Goal: Check status: Check status

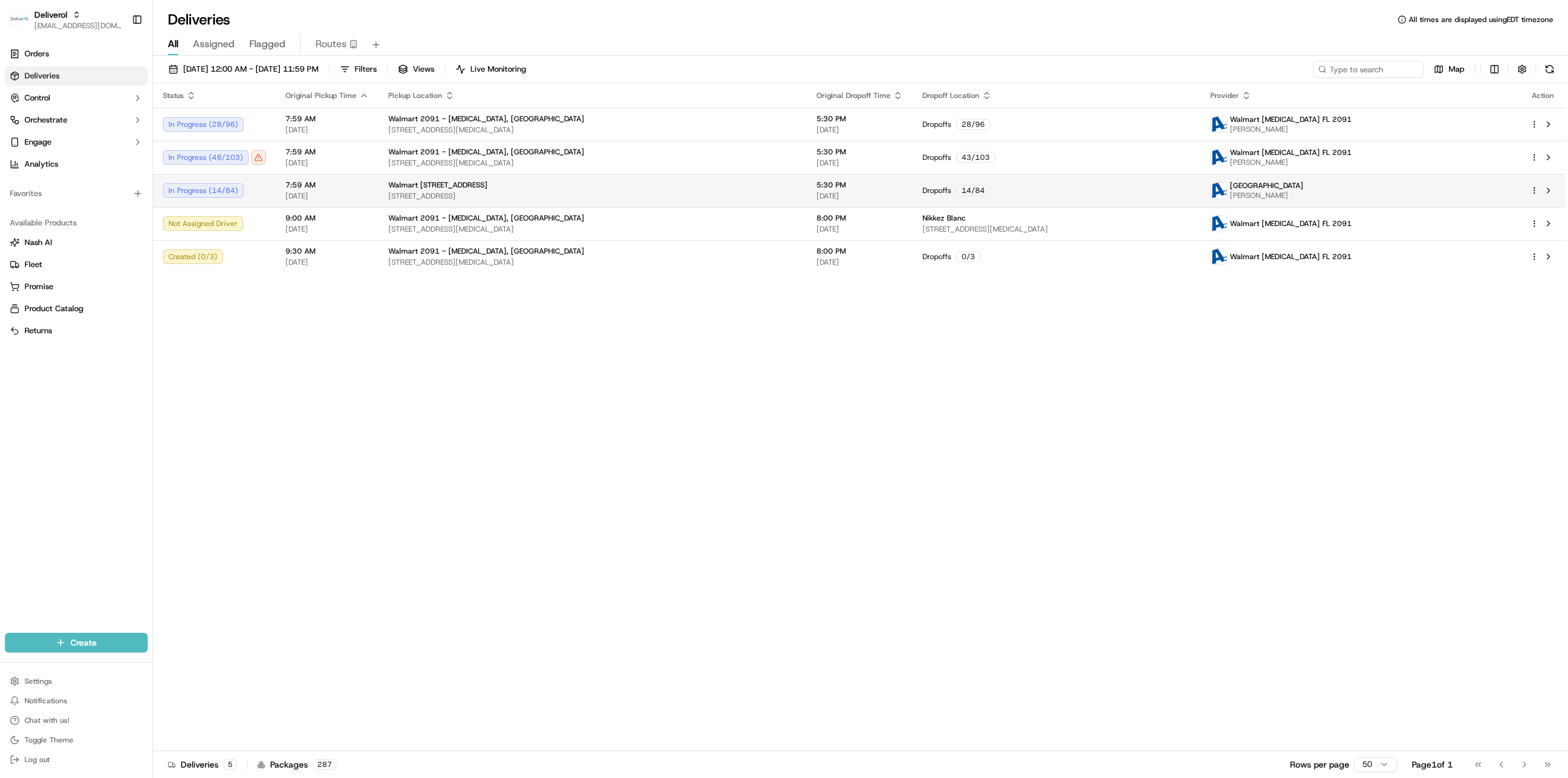
click at [217, 194] on div "In Progress ( 14 / 84 )" at bounding box center [214, 190] width 103 height 15
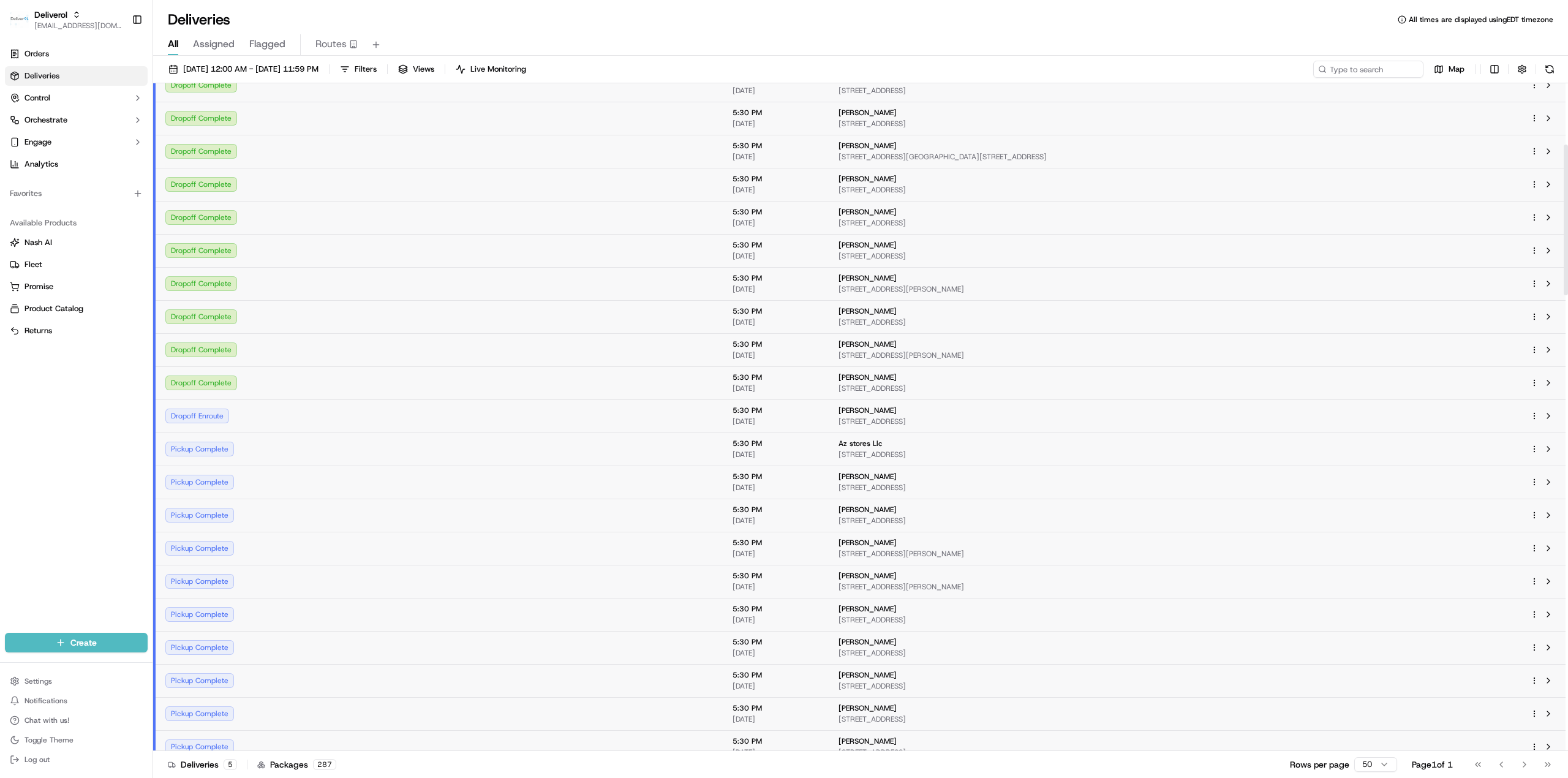
scroll to position [272, 0]
click at [215, 376] on div "Dropoff Complete" at bounding box center [216, 381] width 102 height 15
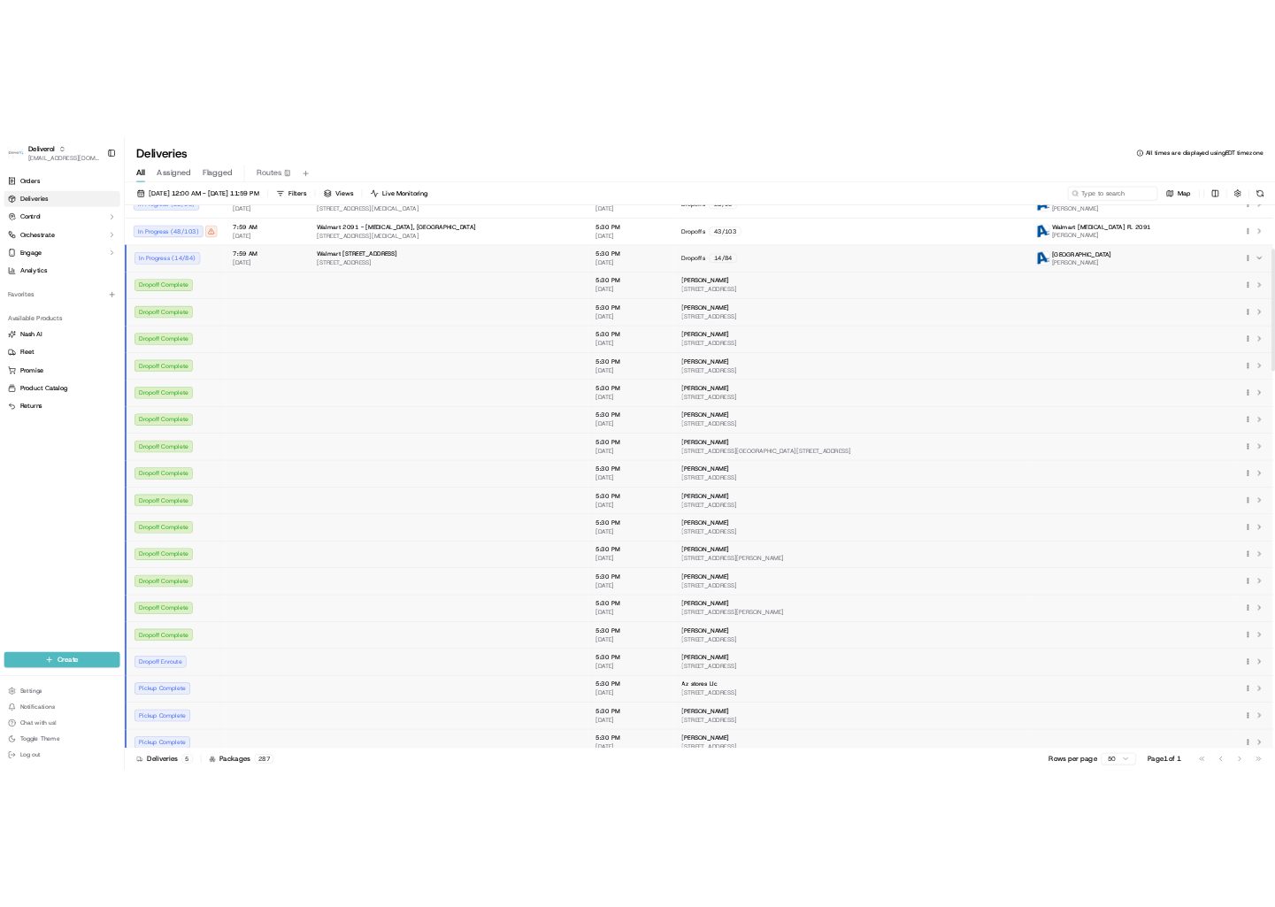
scroll to position [0, 0]
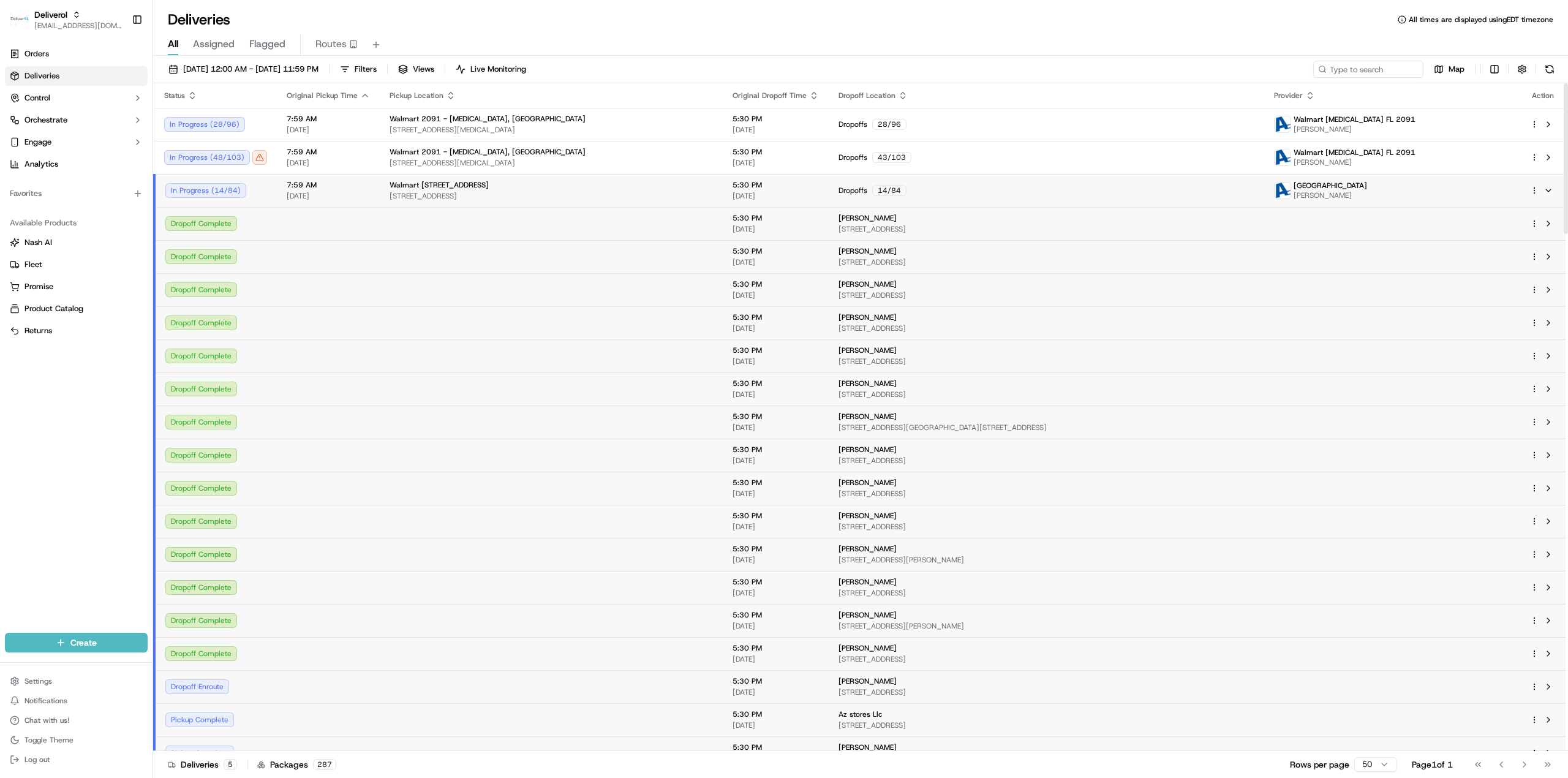
click at [444, 197] on span "19501 NW 27TH AVE, MIAMI GARDENS, FL 33056, US" at bounding box center [551, 196] width 323 height 10
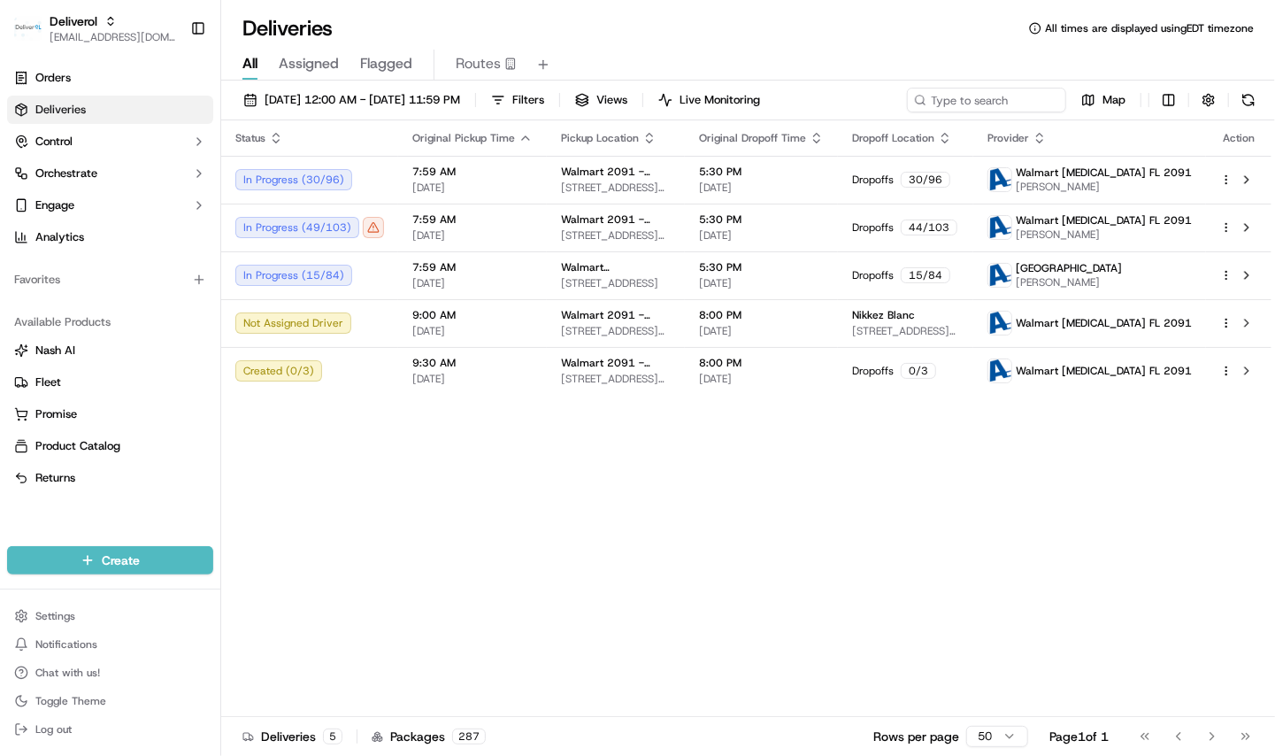
drag, startPoint x: 687, startPoint y: 511, endPoint x: 670, endPoint y: 566, distance: 58.2
click at [687, 511] on div "Status Original Pickup Time Pickup Location Original Dropoff Time Dropoff Locat…" at bounding box center [746, 418] width 1051 height 597
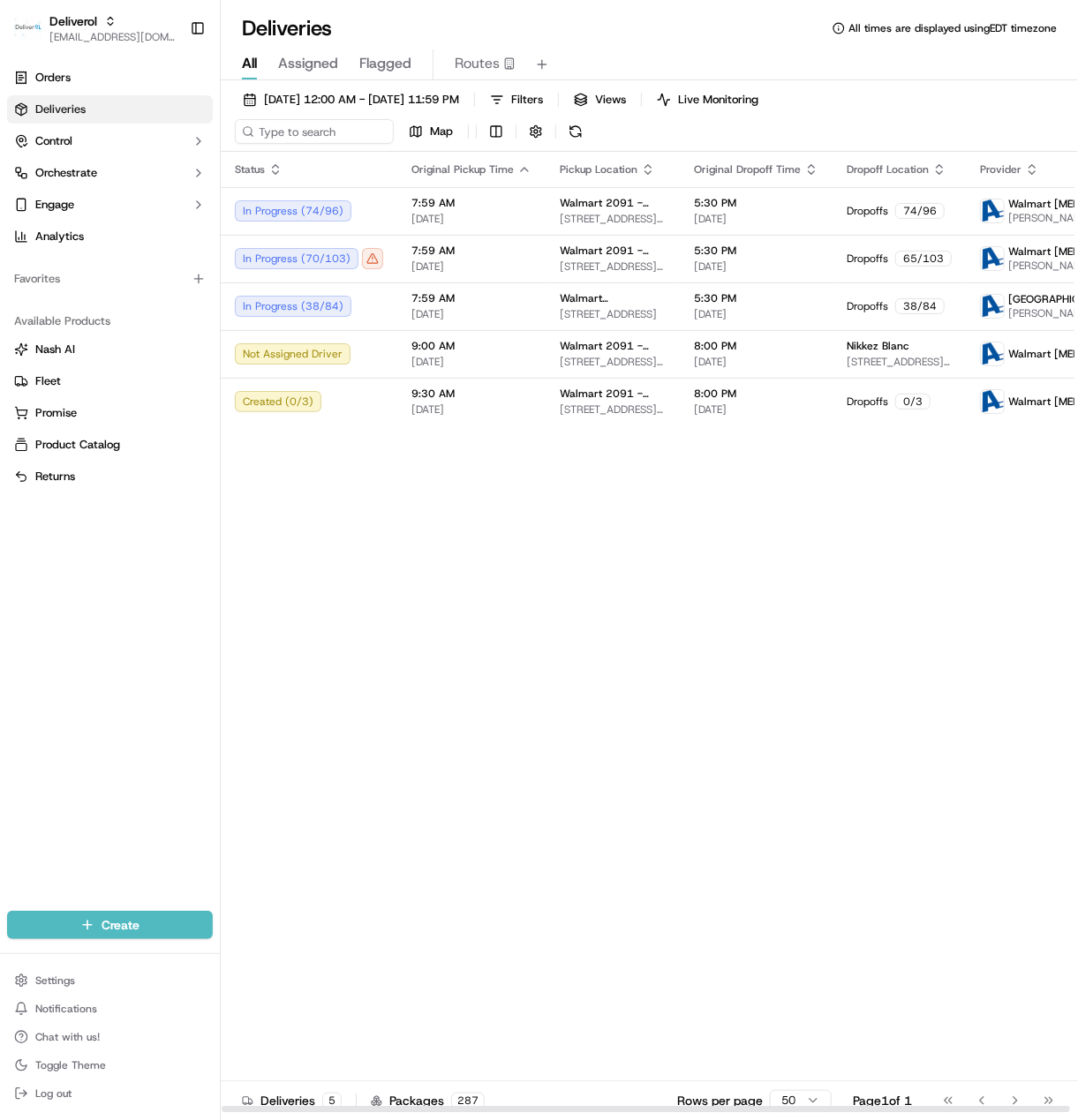
click at [614, 696] on div "Status Original Pickup Time Pickup Location Original Dropoff Time Dropoff Locat…" at bounding box center [741, 632] width 1042 height 961
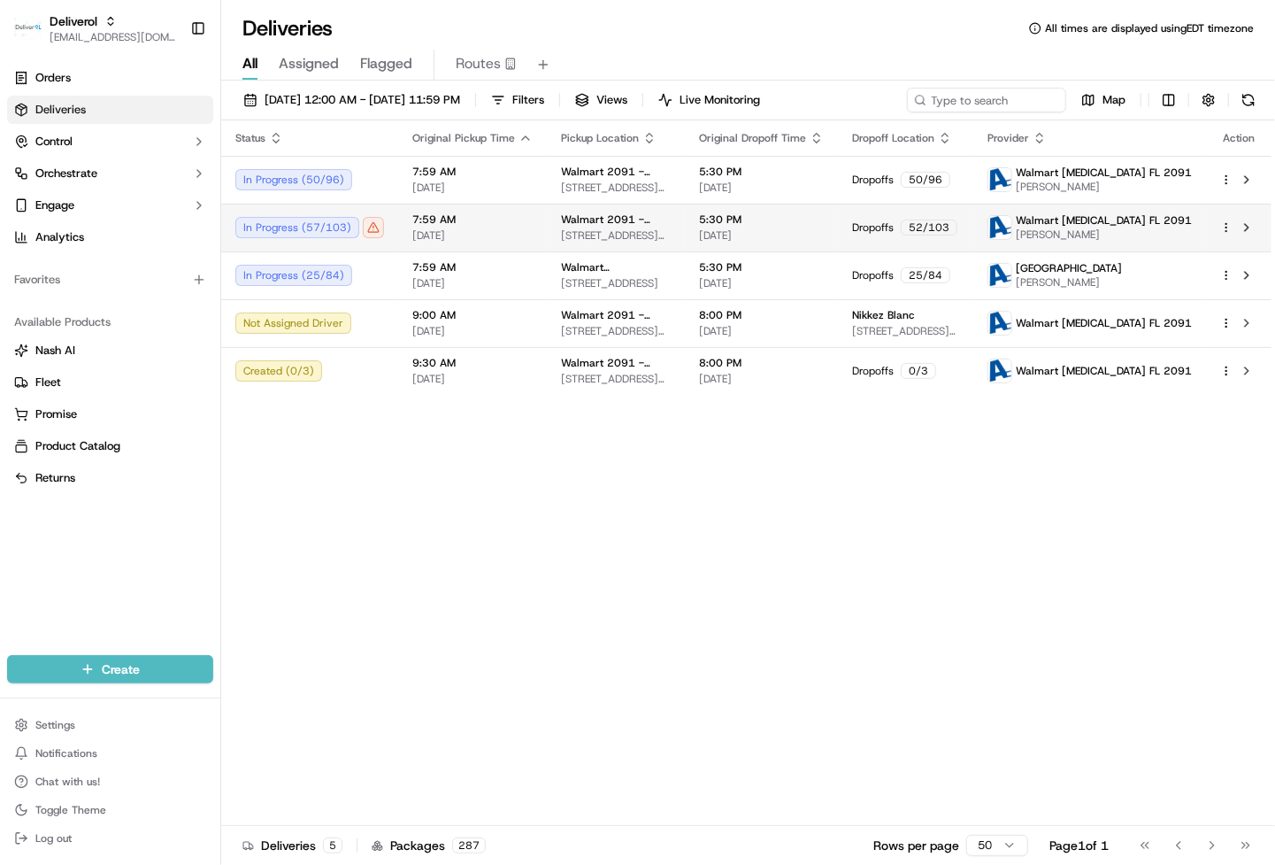
click at [458, 220] on span "7:59 AM" at bounding box center [472, 219] width 120 height 14
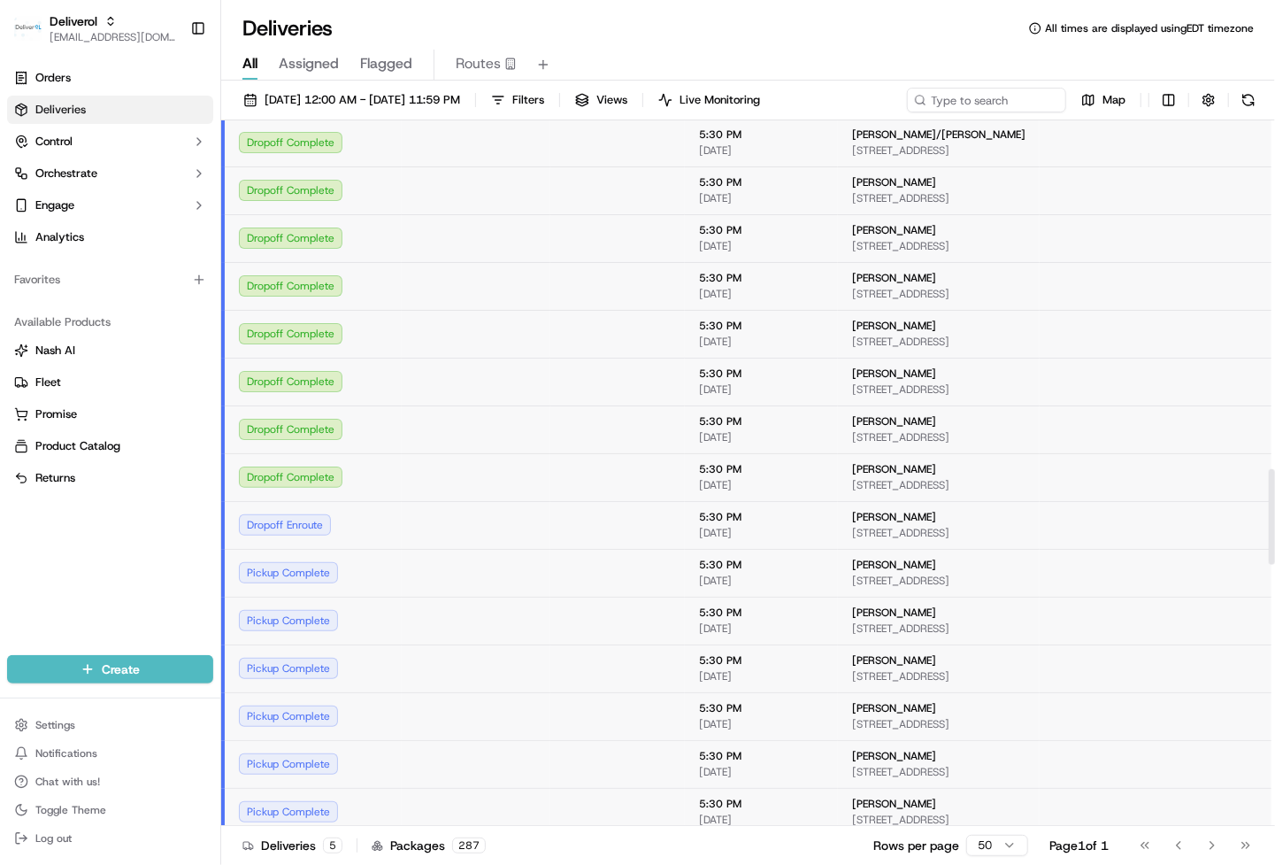
scroll to position [2360, 0]
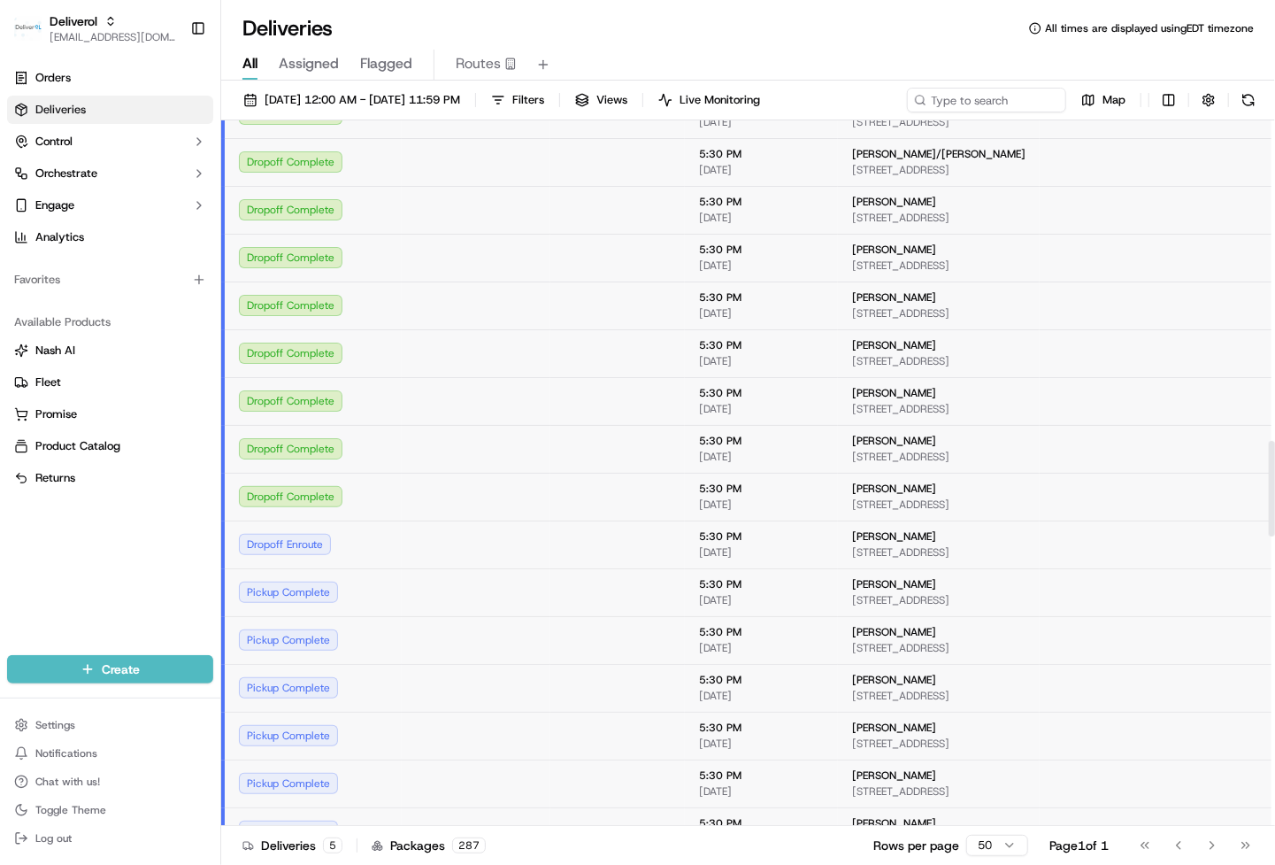
click at [288, 483] on td "Dropoff Complete" at bounding box center [312, 497] width 179 height 48
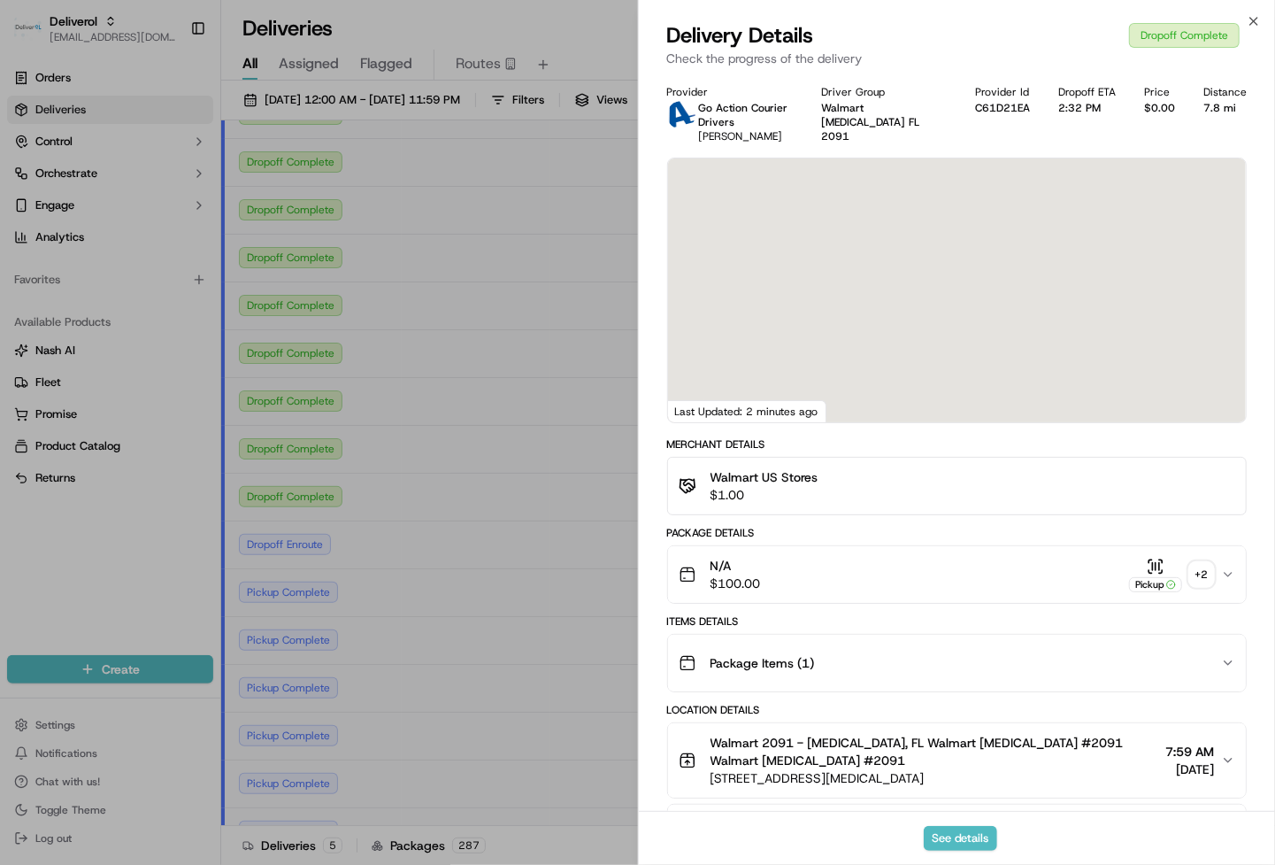
scroll to position [543, 0]
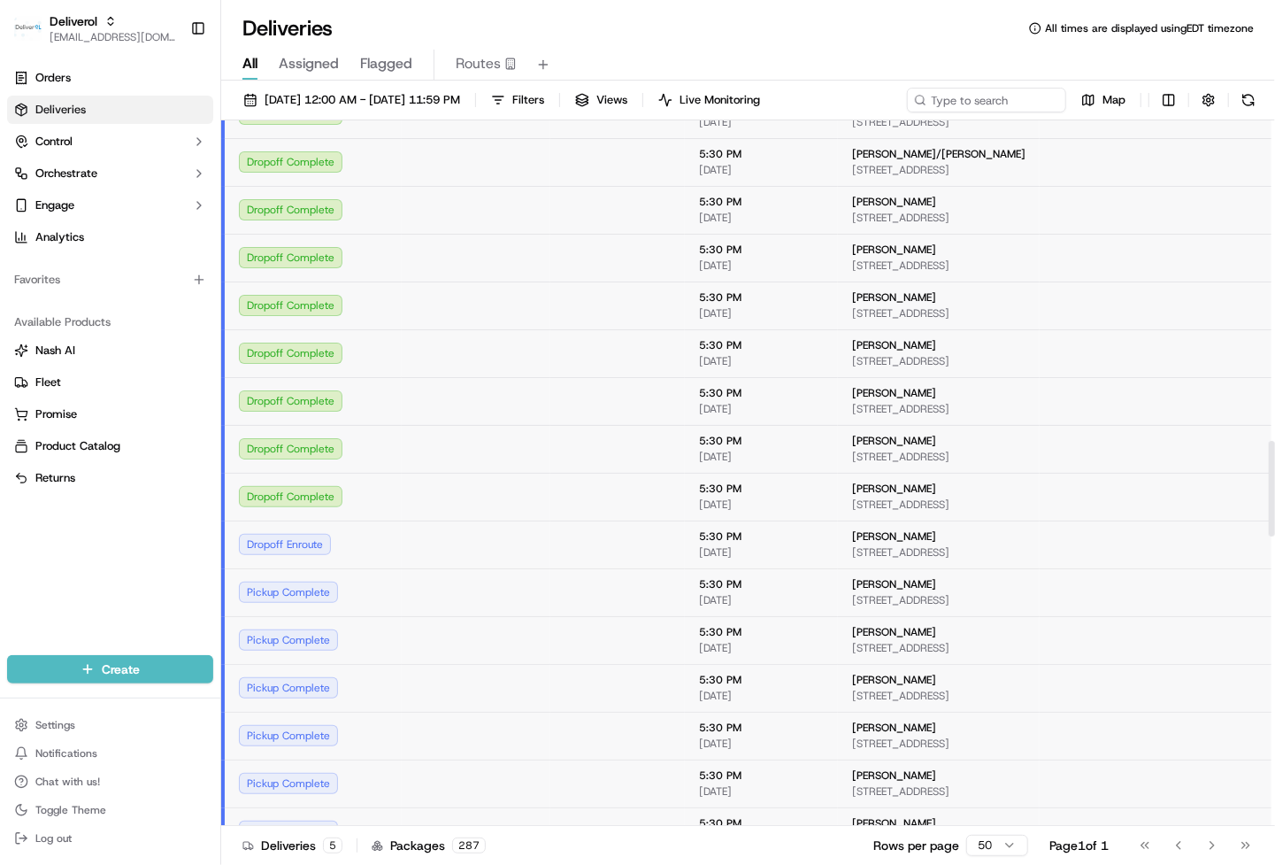
click at [313, 451] on div "Dropoff Complete" at bounding box center [313, 448] width 149 height 21
click at [306, 455] on div "Dropoff Complete" at bounding box center [313, 448] width 149 height 21
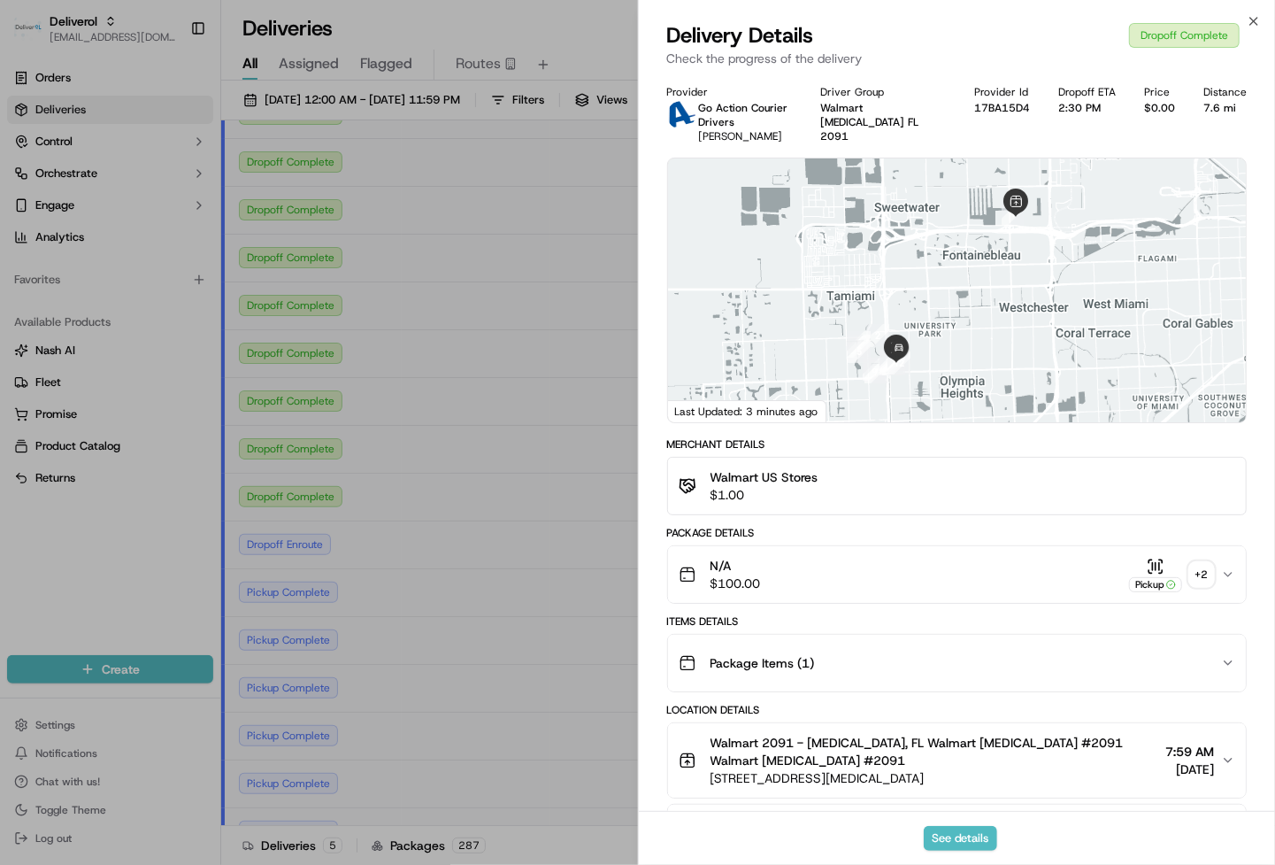
drag, startPoint x: 508, startPoint y: 397, endPoint x: 379, endPoint y: 425, distance: 132.3
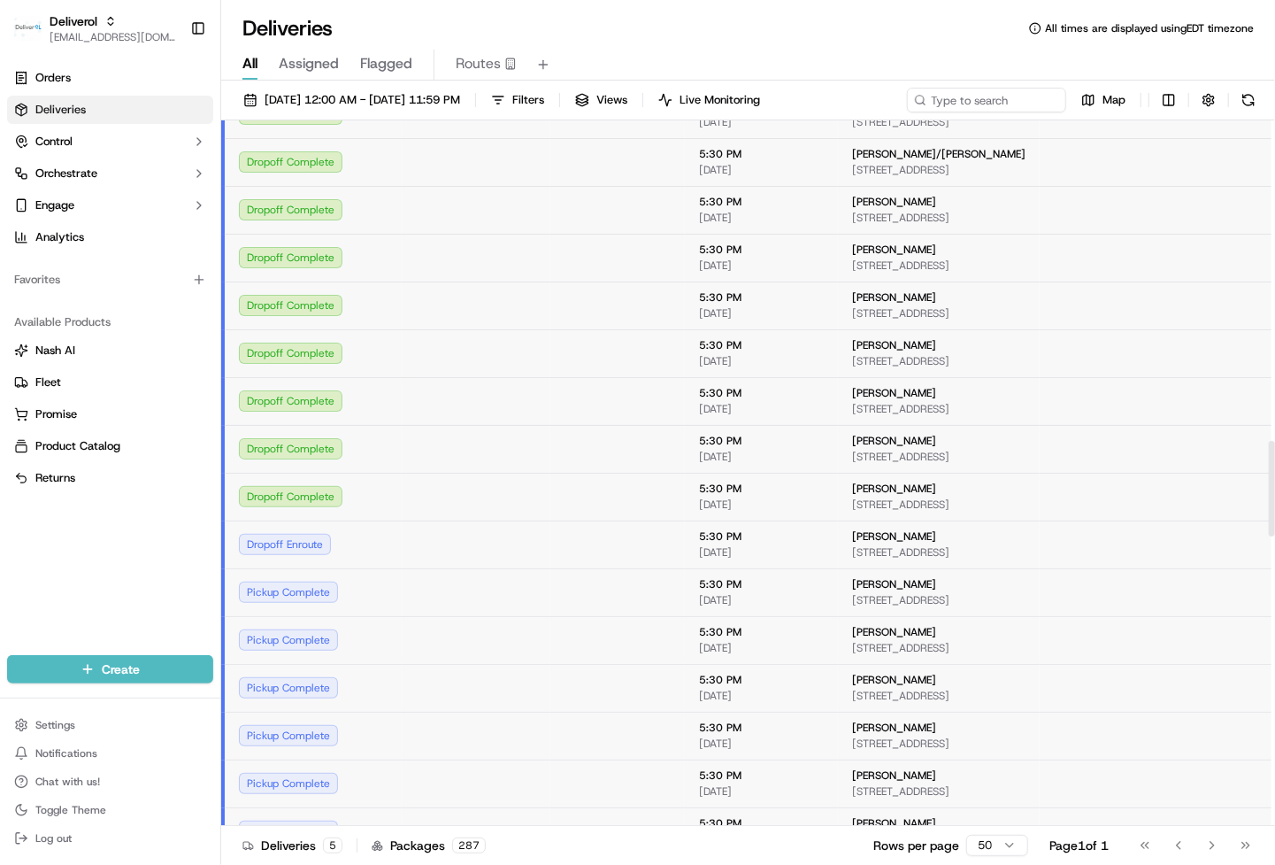
click at [287, 496] on div "Dropoff Complete" at bounding box center [313, 496] width 149 height 21
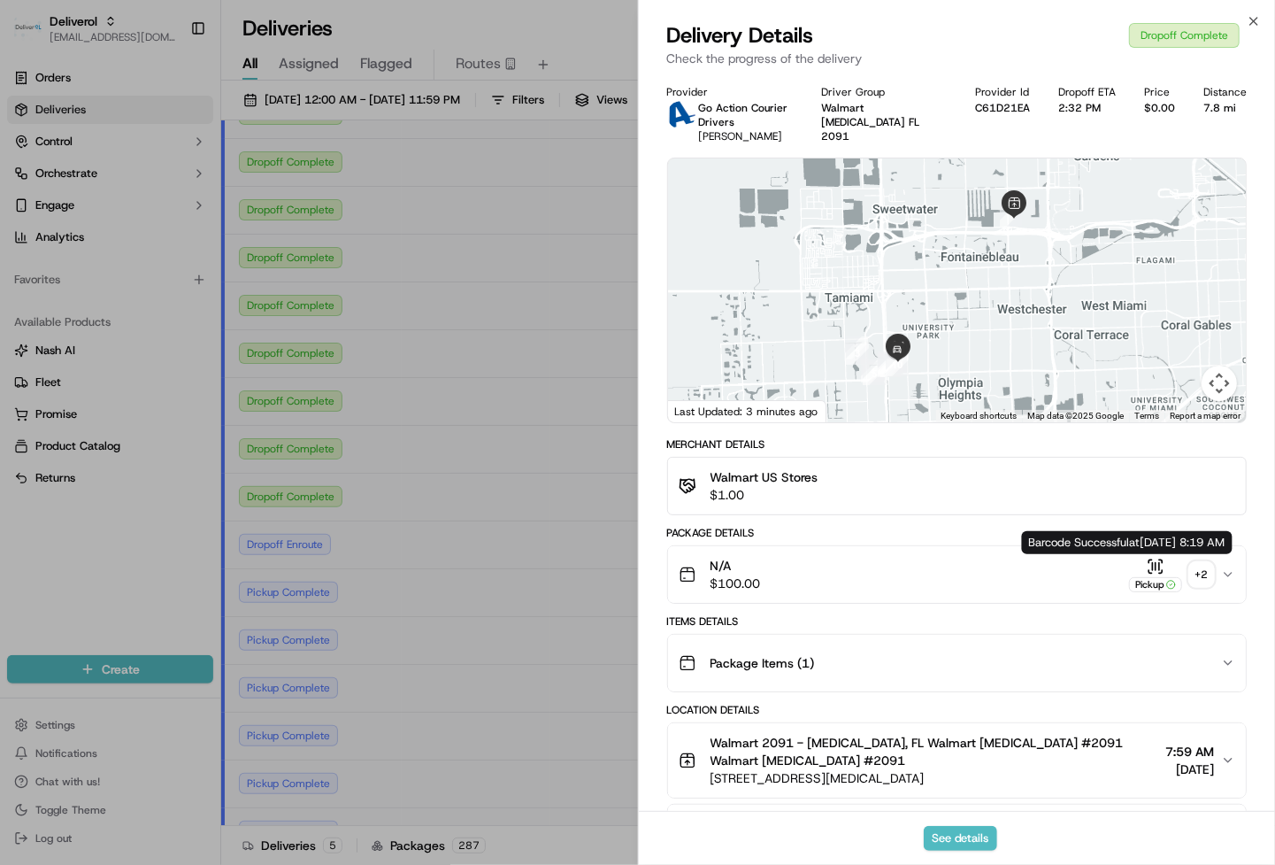
click at [1152, 574] on icon "button" at bounding box center [1156, 567] width 18 height 18
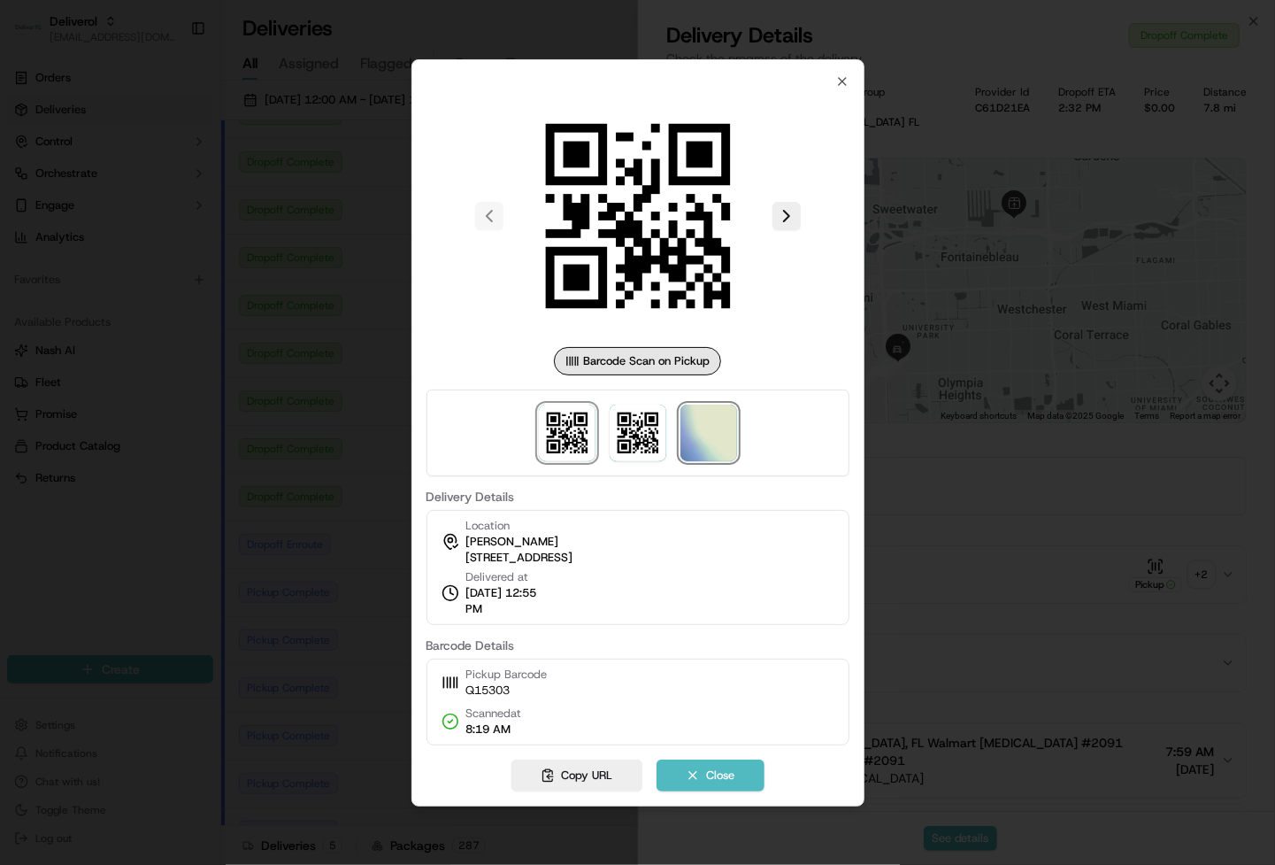
click at [688, 450] on img at bounding box center [709, 432] width 57 height 57
click at [306, 489] on div at bounding box center [637, 432] width 1275 height 865
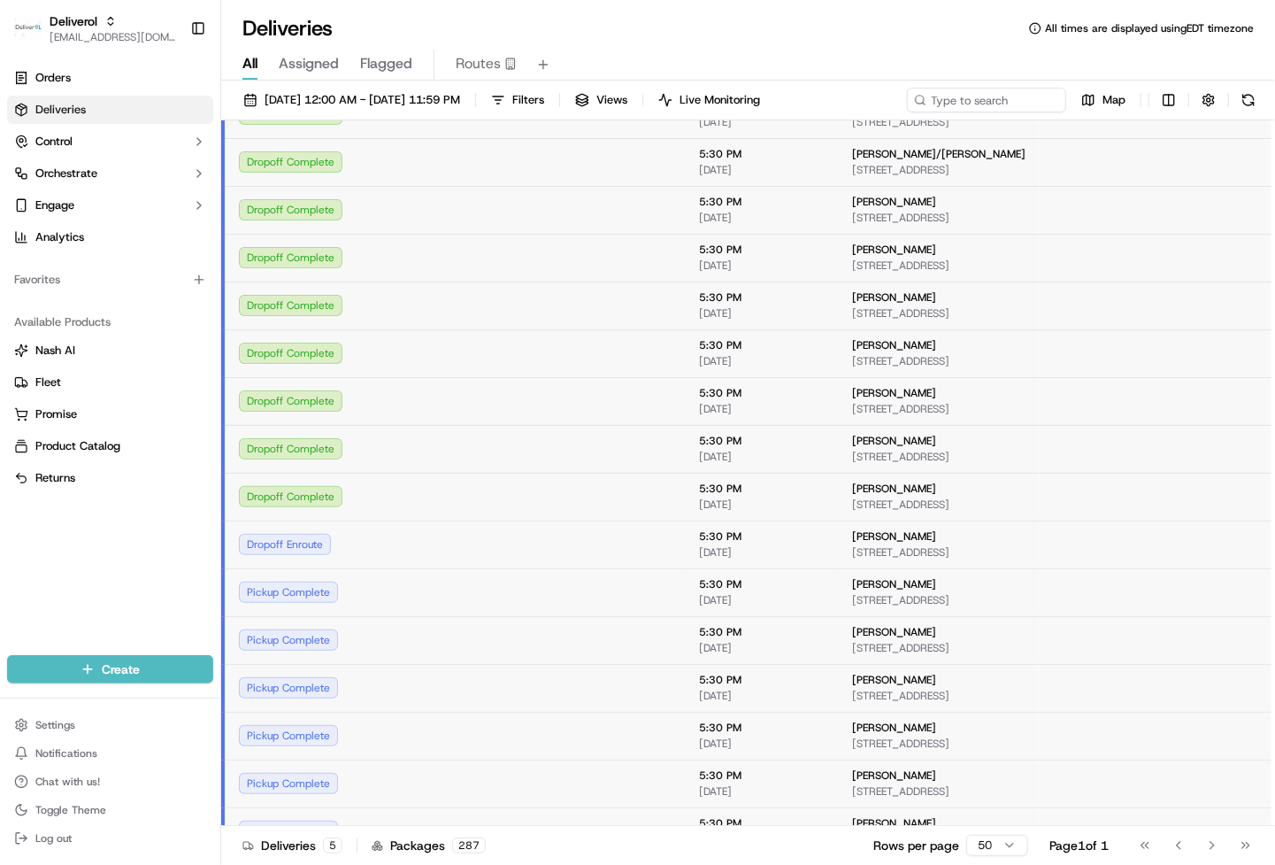
click at [309, 454] on div "Dropoff Complete" at bounding box center [313, 448] width 149 height 21
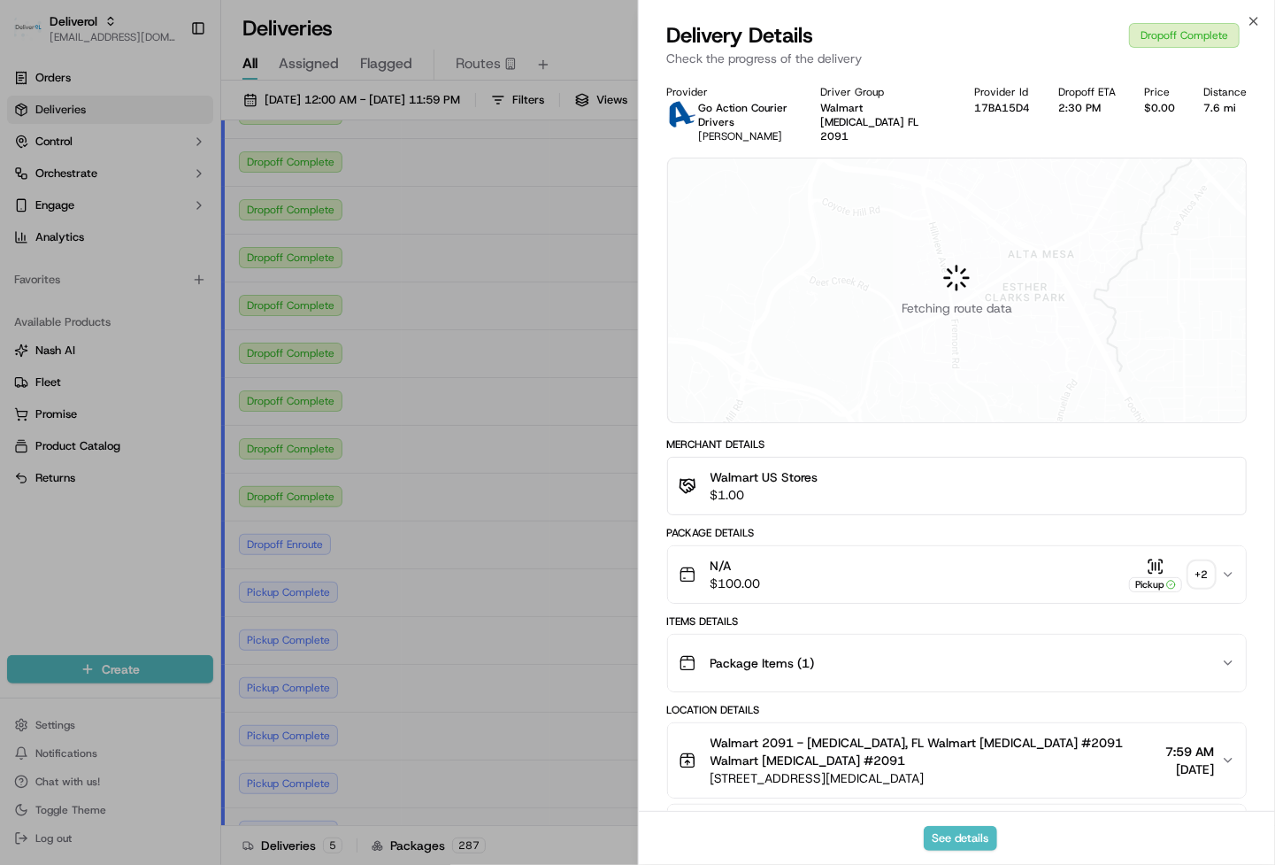
click at [1152, 564] on icon "button" at bounding box center [1156, 567] width 18 height 18
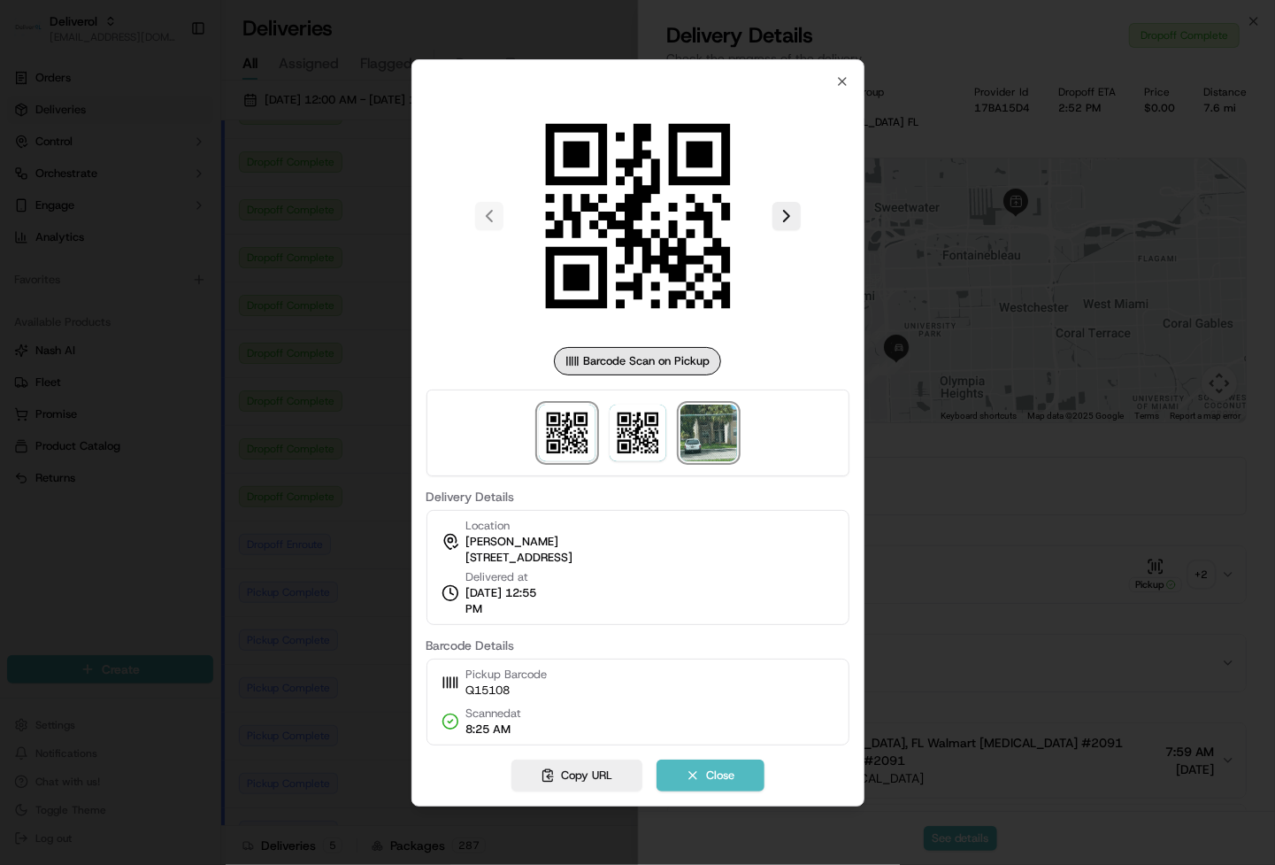
click at [720, 434] on img at bounding box center [709, 432] width 57 height 57
click at [313, 390] on div at bounding box center [637, 432] width 1275 height 865
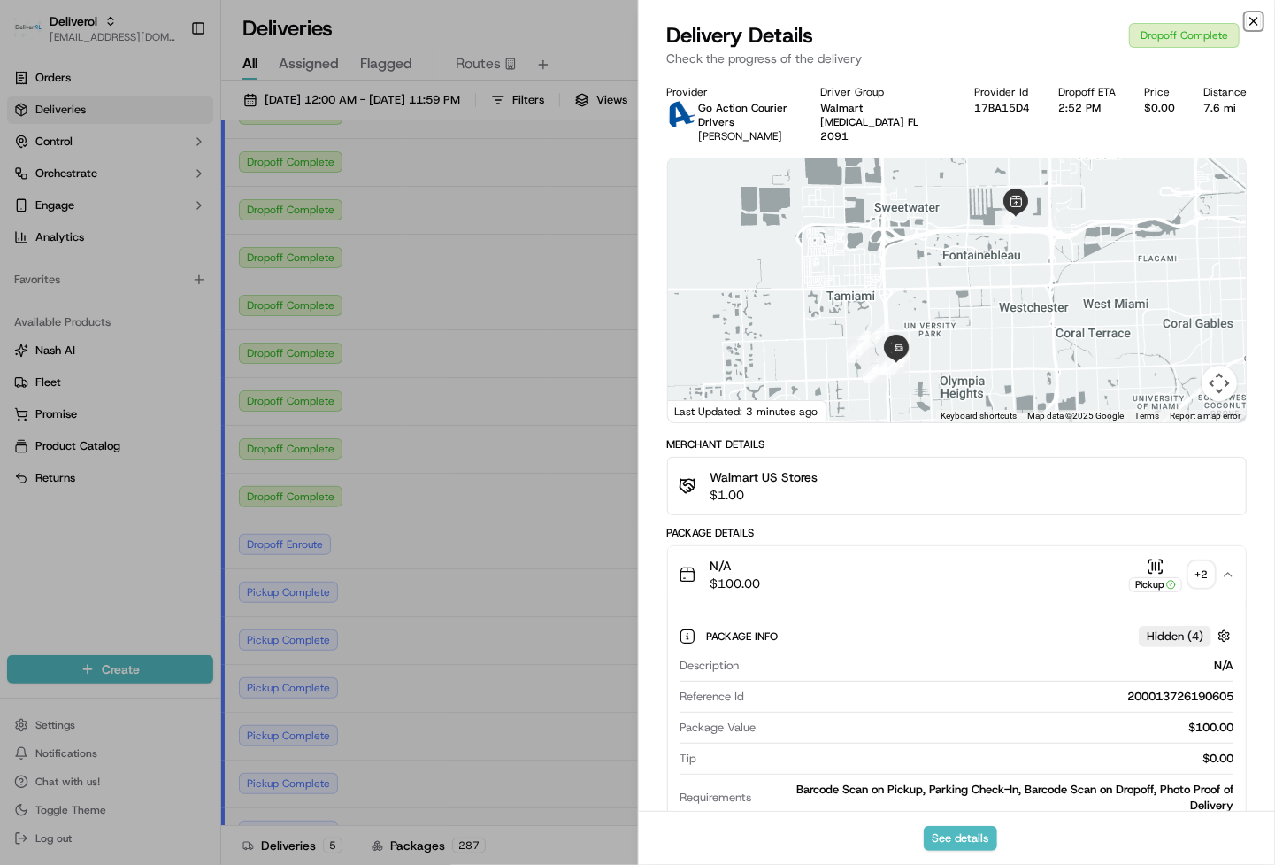
click at [1251, 14] on icon "button" at bounding box center [1254, 21] width 14 height 14
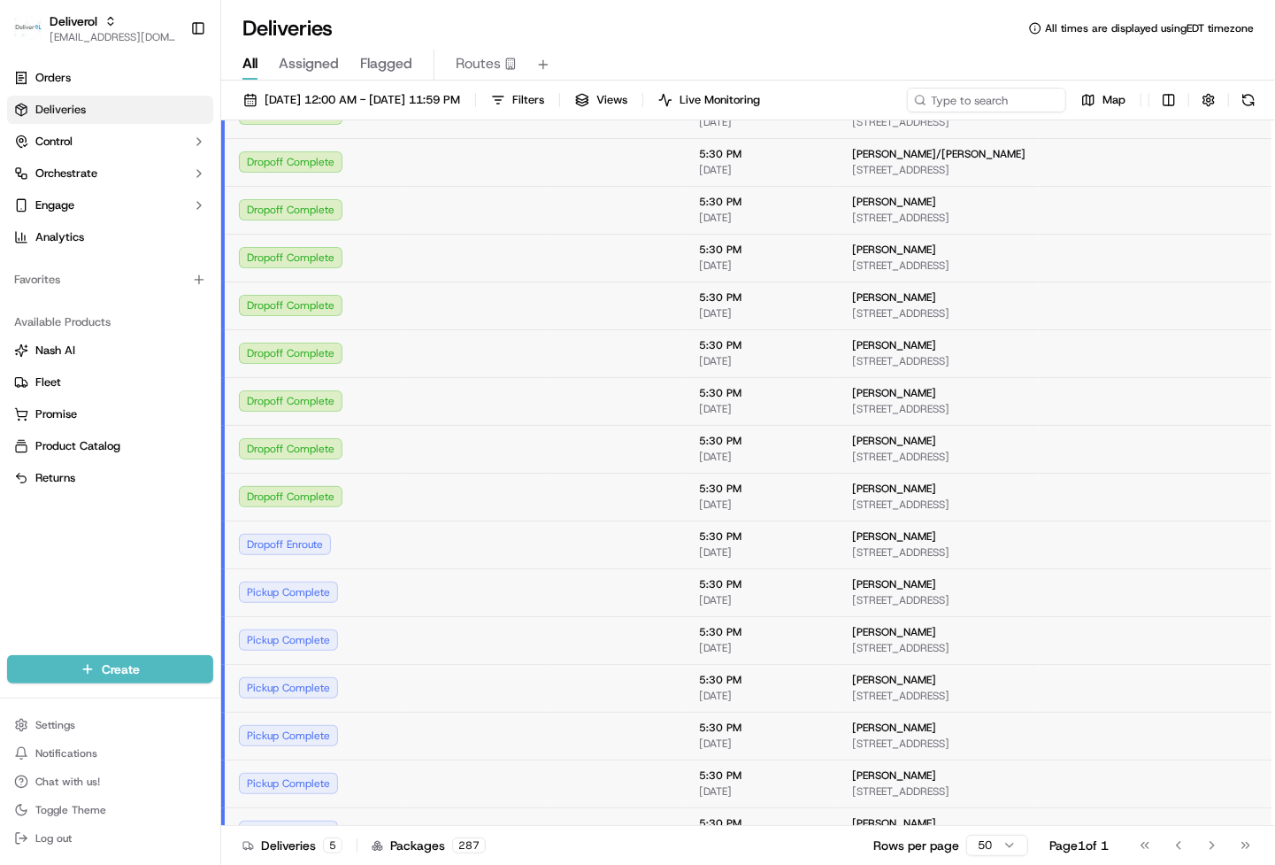
click at [295, 397] on div "Dropoff Complete" at bounding box center [313, 400] width 149 height 21
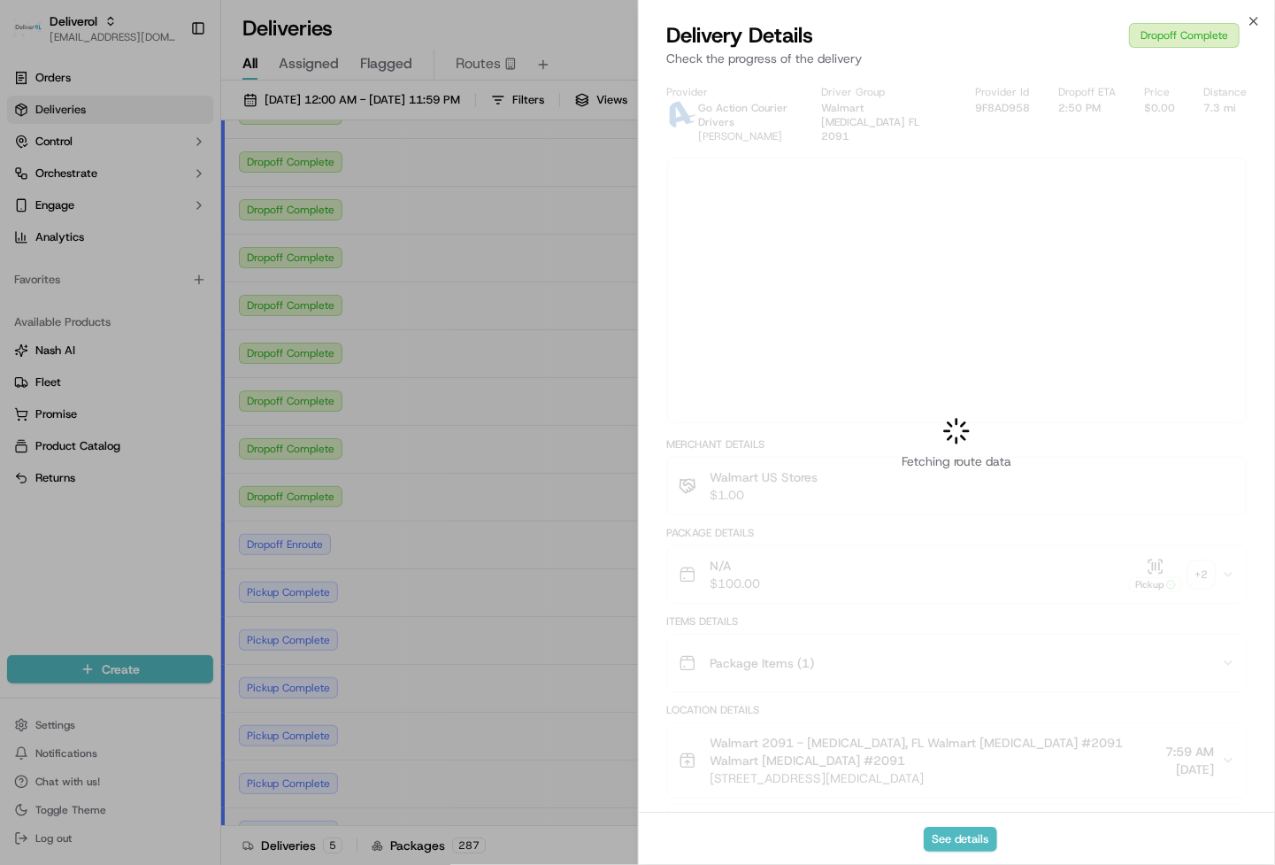
click at [295, 401] on div at bounding box center [637, 432] width 1275 height 865
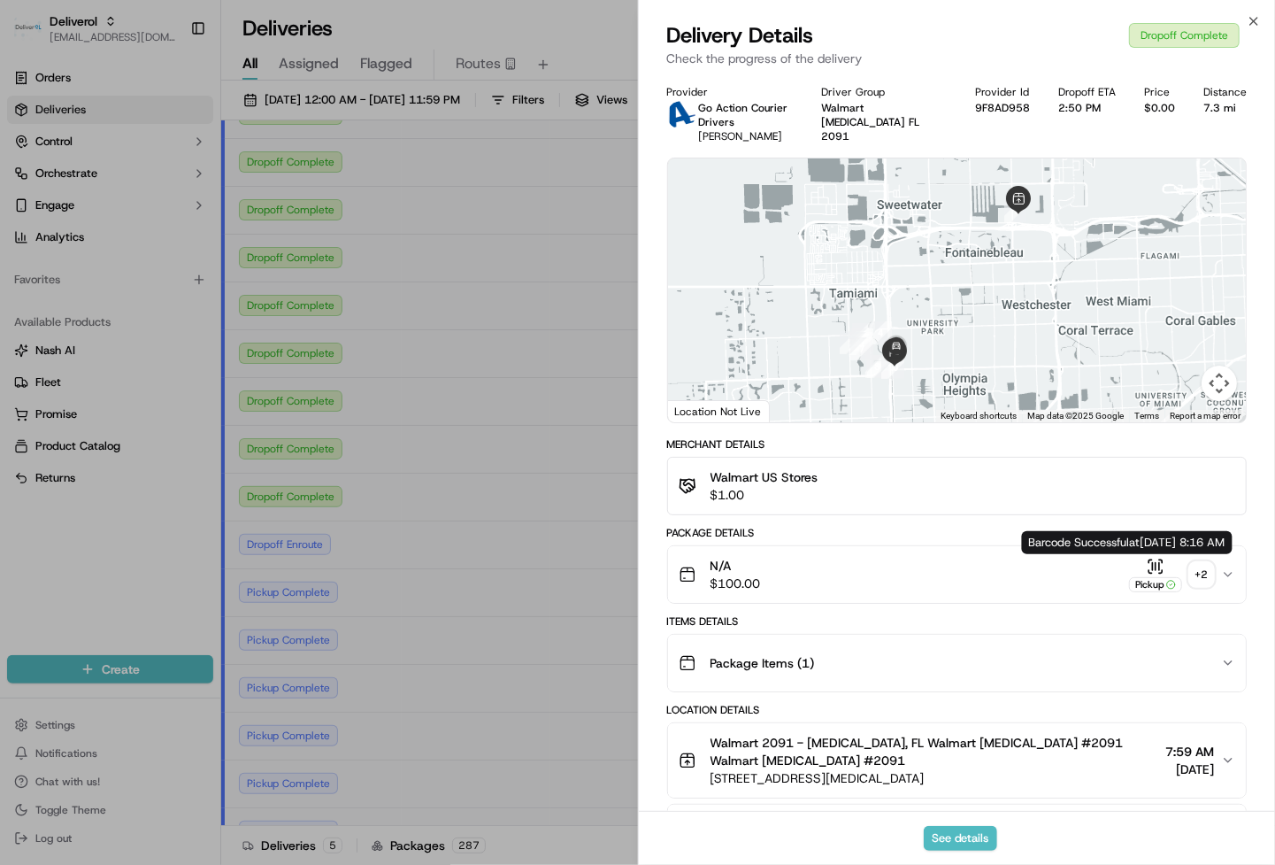
click at [1148, 574] on icon "button" at bounding box center [1156, 567] width 18 height 18
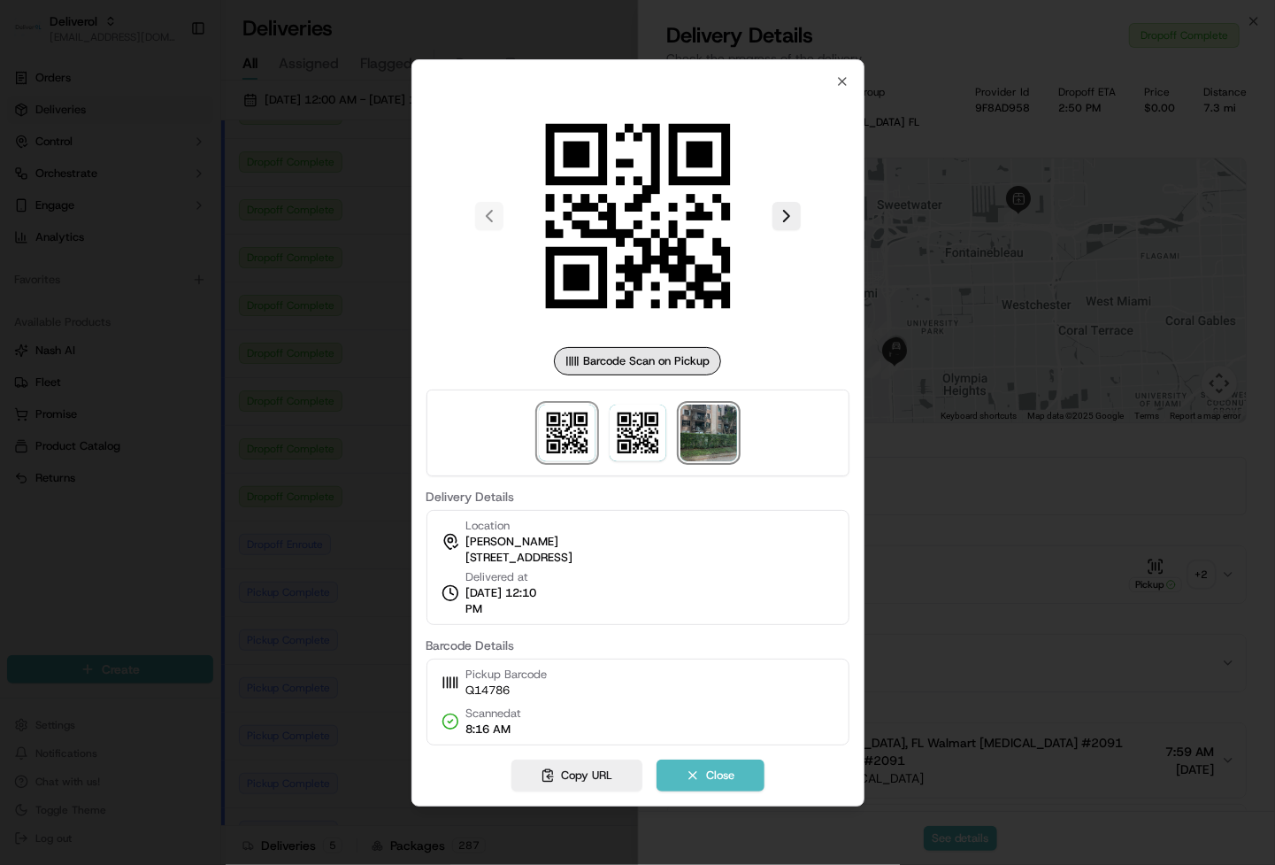
click at [695, 422] on img at bounding box center [709, 432] width 57 height 57
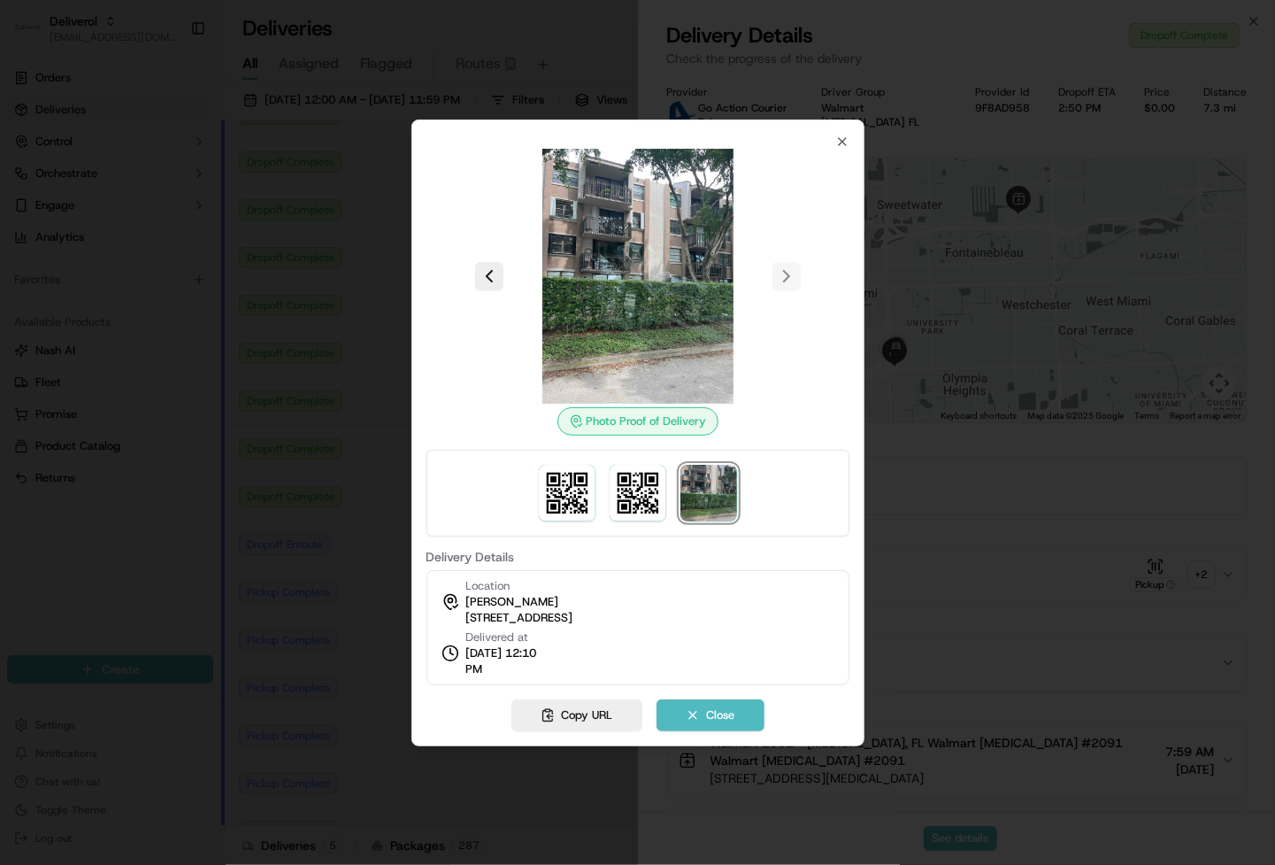
click at [517, 248] on img at bounding box center [638, 276] width 255 height 255
click at [195, 386] on div at bounding box center [637, 432] width 1275 height 865
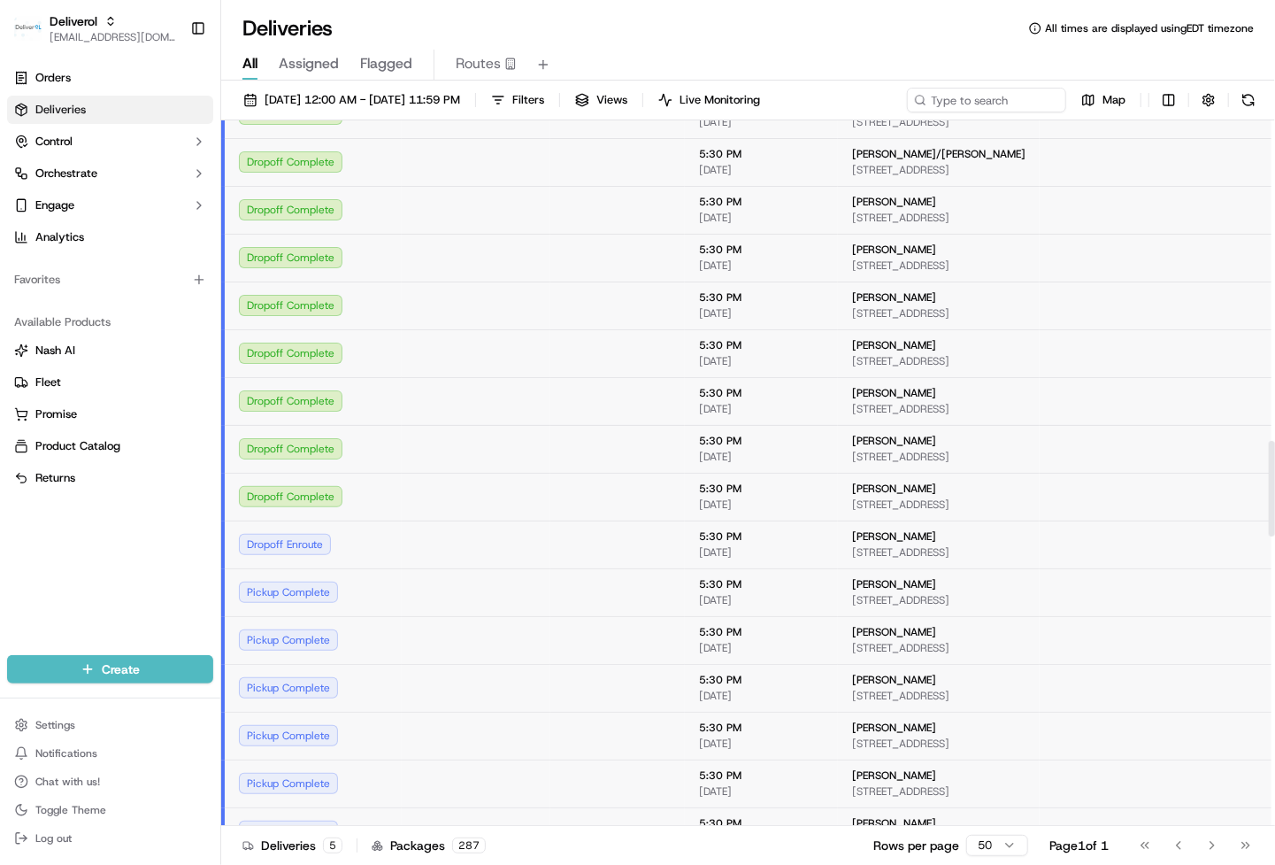
click at [302, 304] on div "Dropoff Complete" at bounding box center [313, 305] width 149 height 21
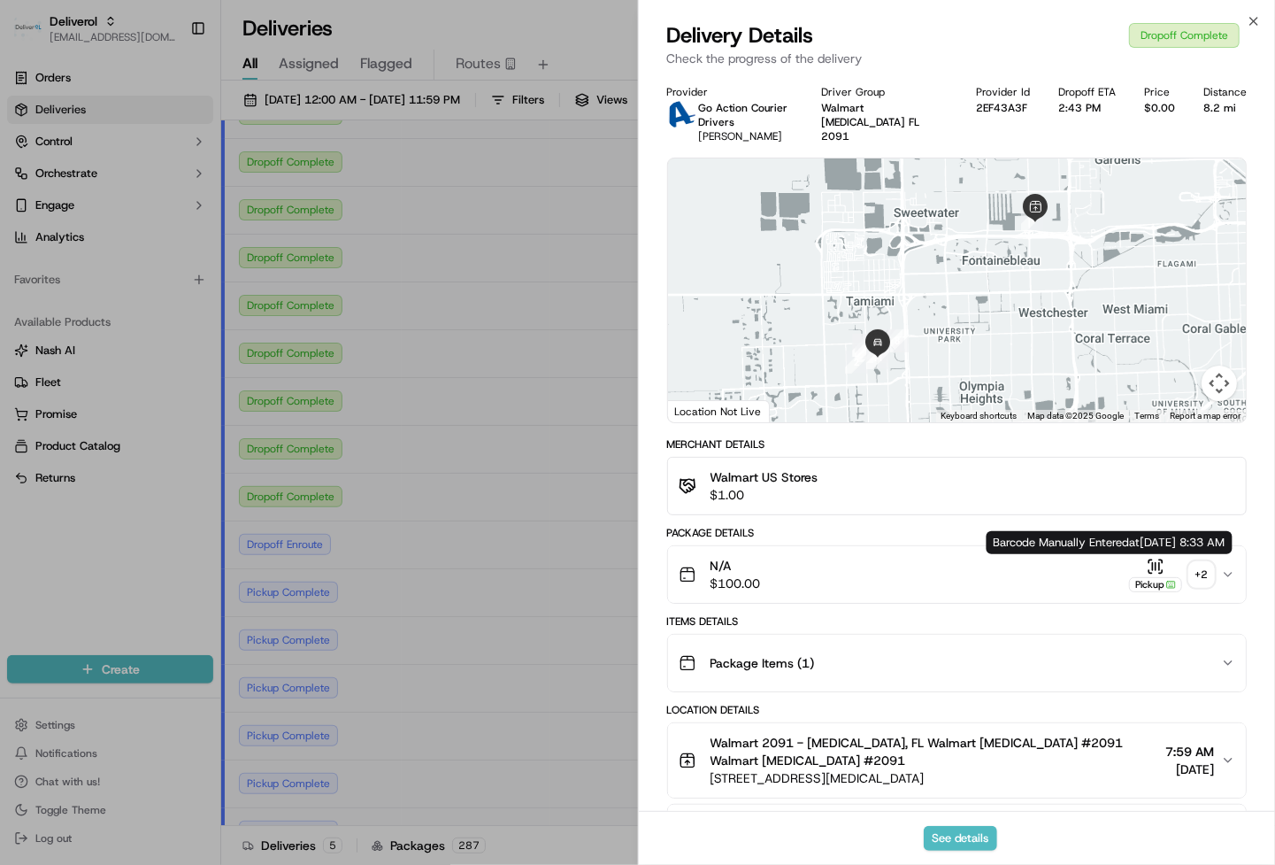
click at [1161, 568] on icon "button" at bounding box center [1156, 567] width 18 height 18
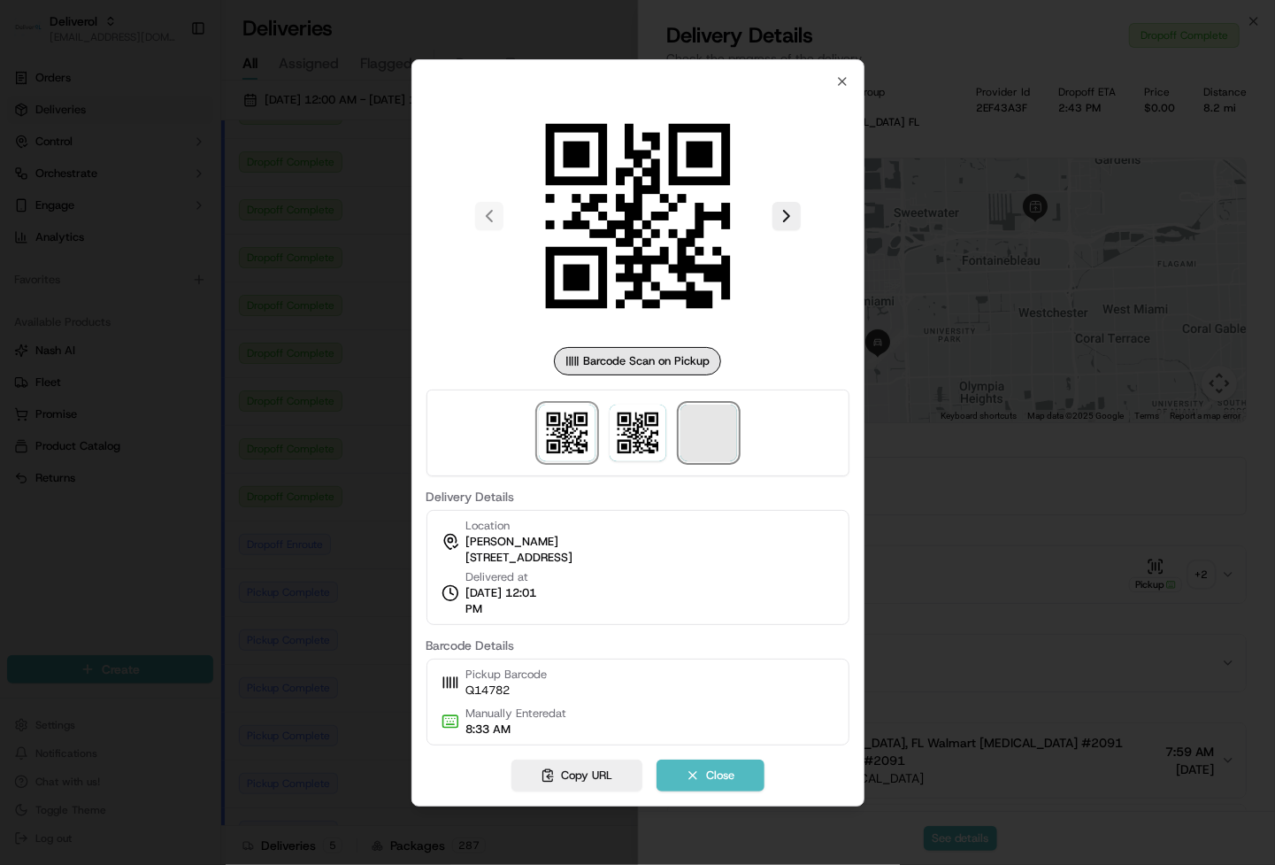
click at [719, 435] on span at bounding box center [709, 432] width 57 height 57
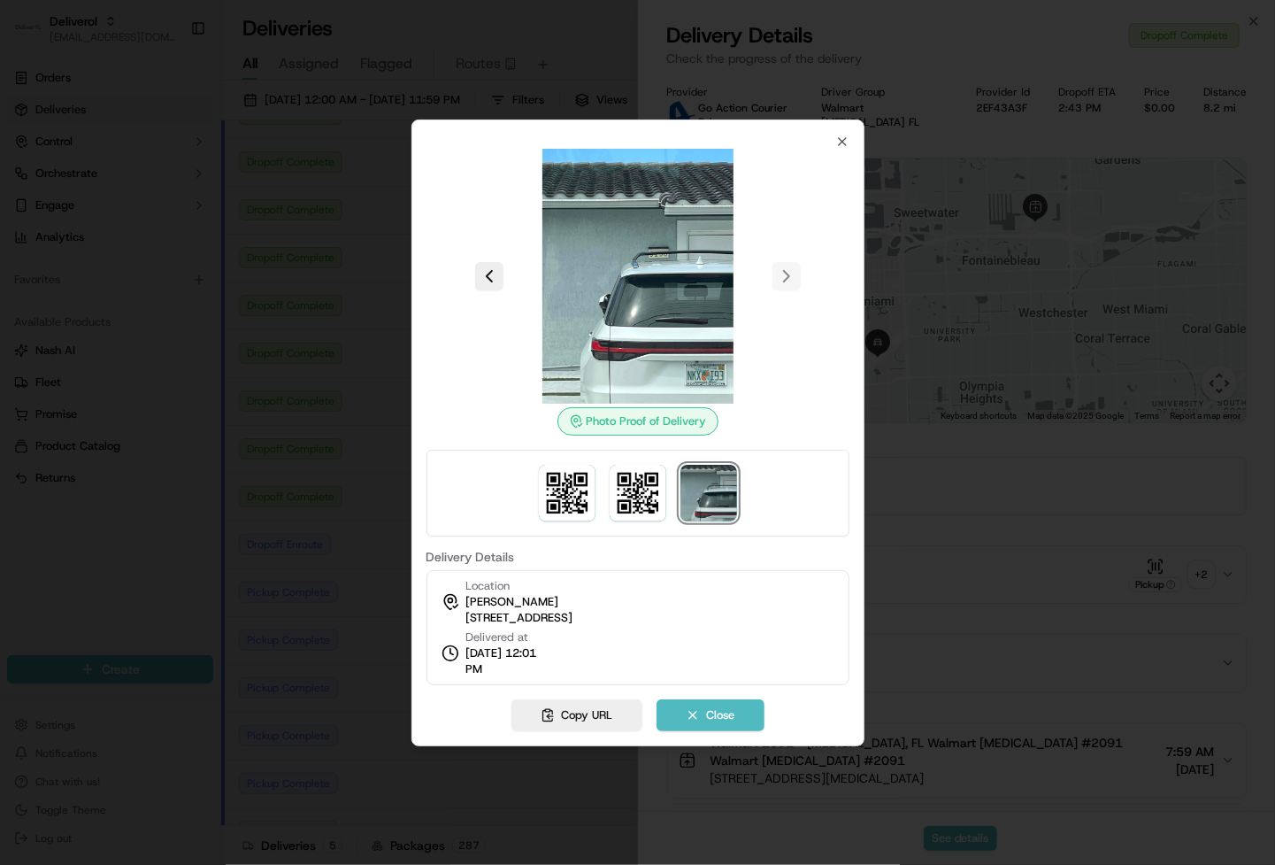
click at [720, 489] on img at bounding box center [709, 493] width 57 height 57
click at [841, 138] on icon "button" at bounding box center [843, 142] width 14 height 14
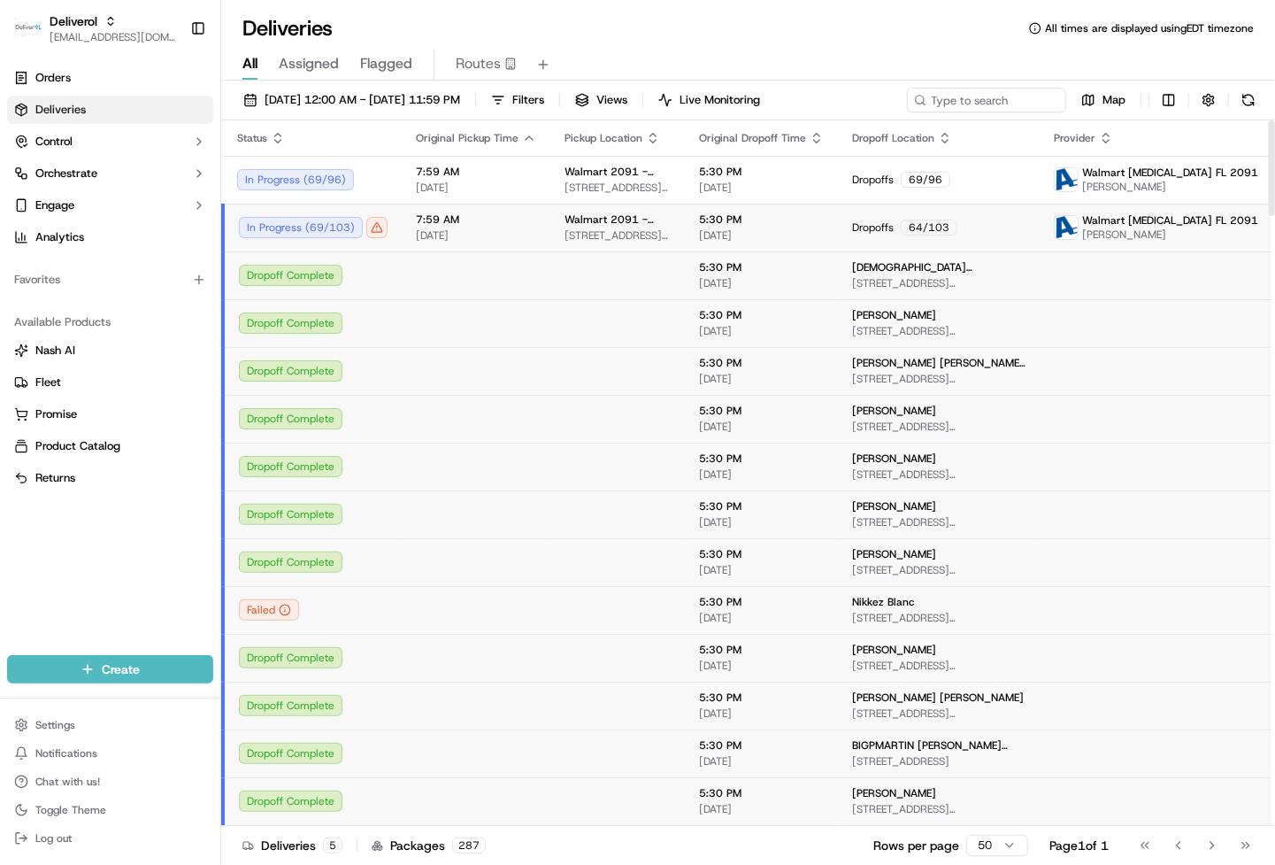
click at [474, 224] on span "7:59 AM" at bounding box center [476, 219] width 120 height 14
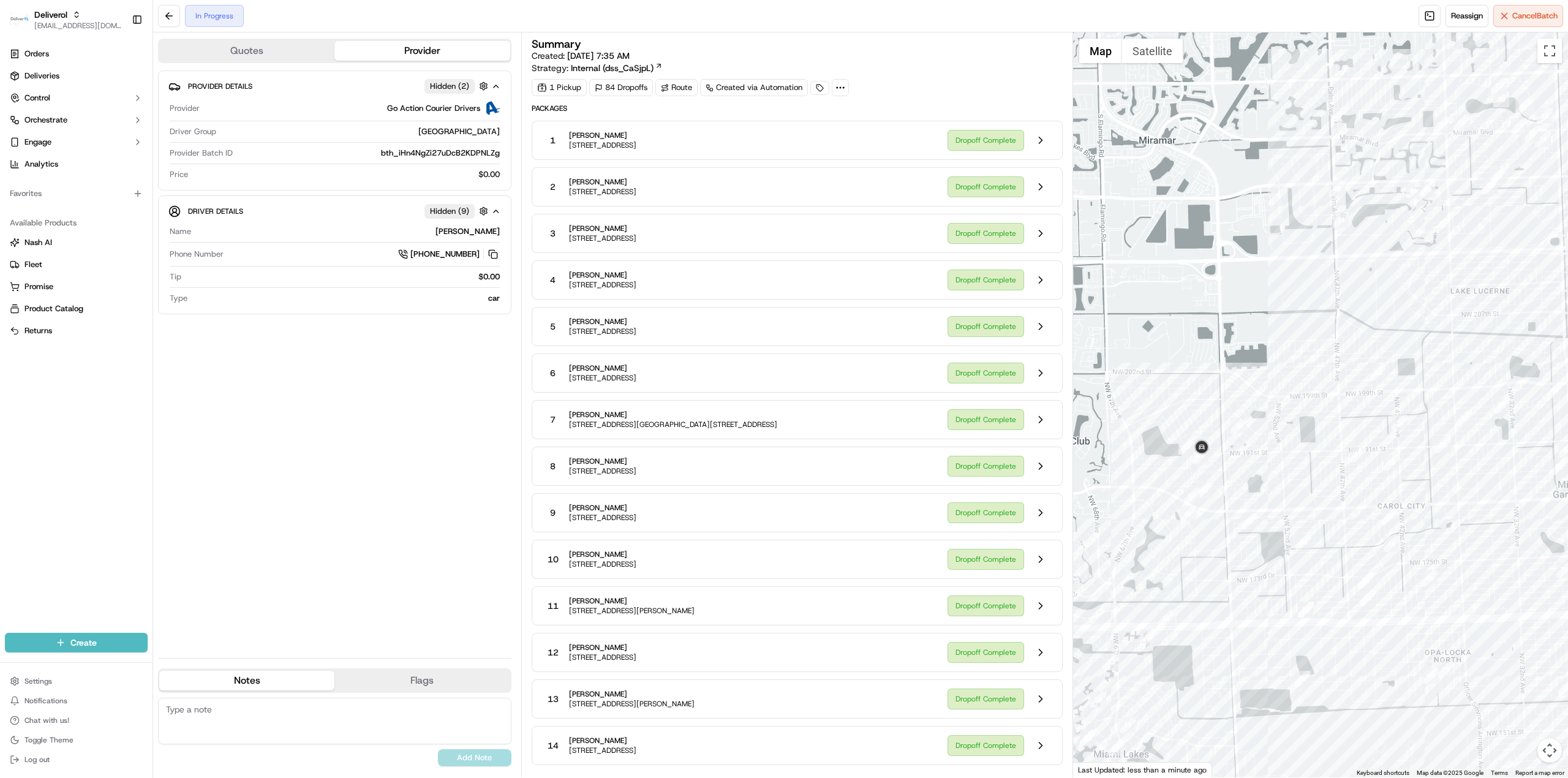
click at [882, 15] on div "In Progress Reassign Cancel Batch" at bounding box center [860, 16] width 1415 height 33
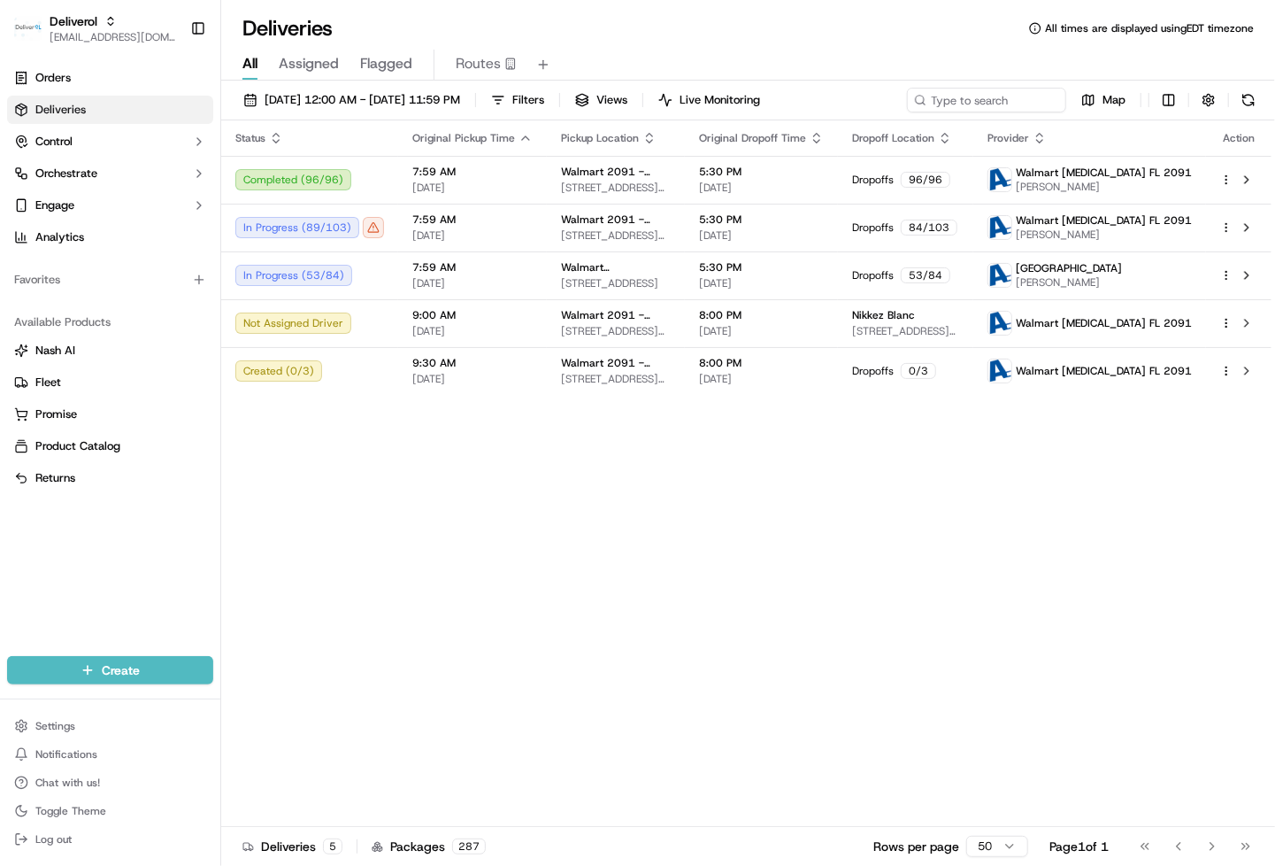
click at [432, 443] on div "Status Original Pickup Time Pickup Location Original Dropoff Time Dropoff Locat…" at bounding box center [746, 473] width 1051 height 706
click at [312, 281] on div "In Progress ( 53 / 84 )" at bounding box center [309, 275] width 149 height 21
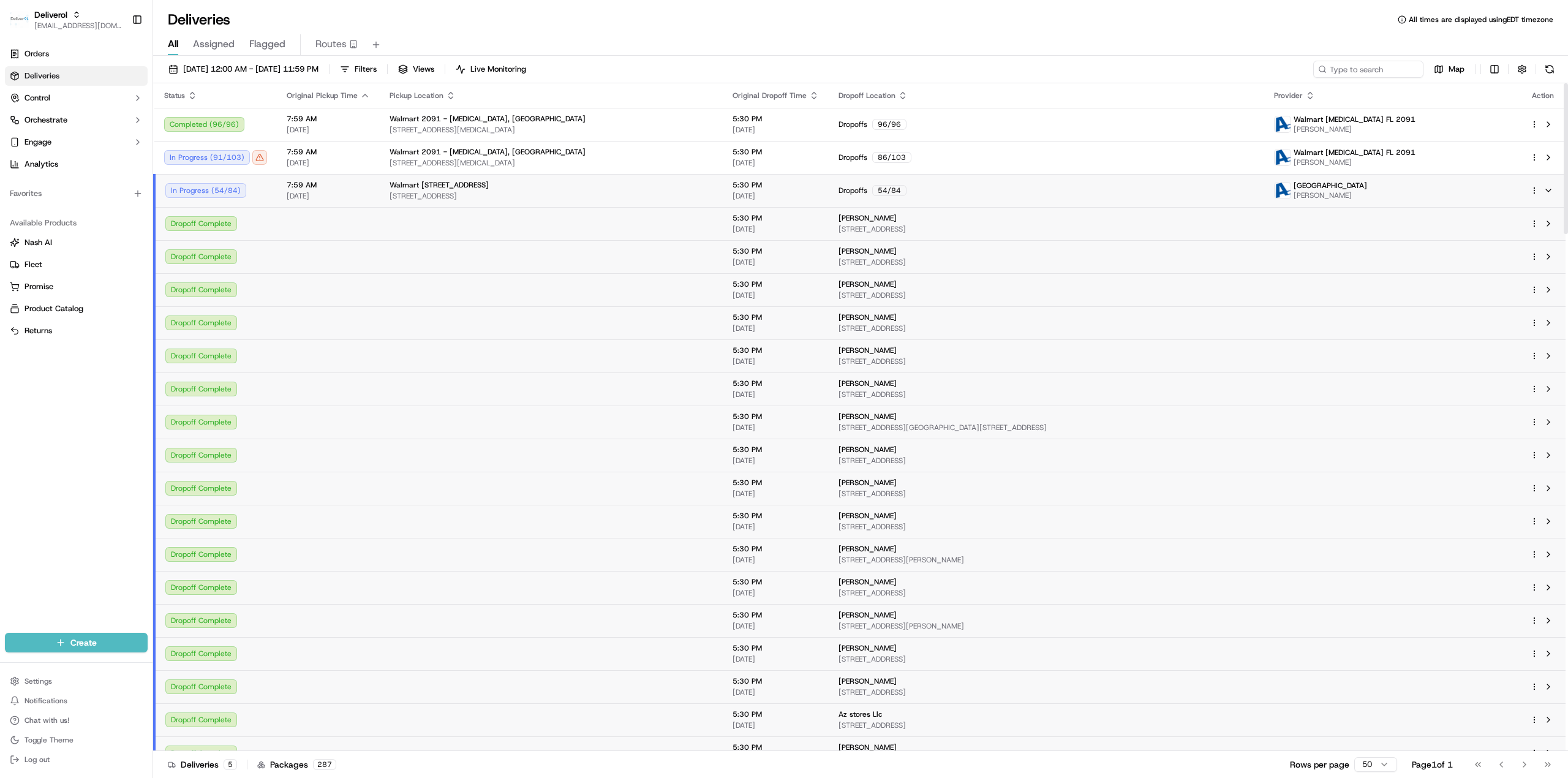
click at [309, 197] on span "09/15/2025" at bounding box center [328, 196] width 83 height 10
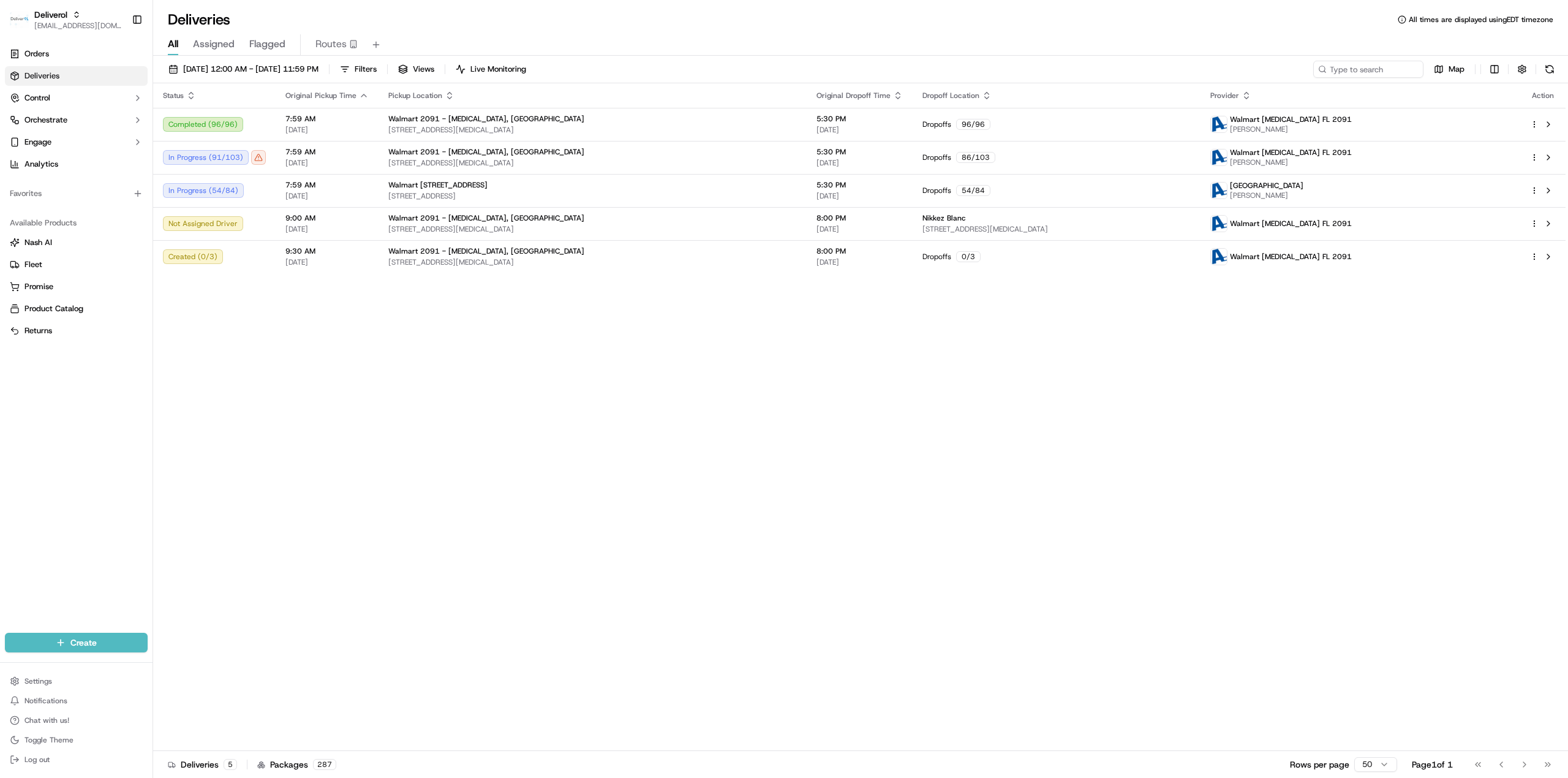
click at [372, 406] on div "Status Original Pickup Time Pickup Location Original Dropoff Time Dropoff Locat…" at bounding box center [859, 417] width 1412 height 668
click at [376, 386] on div "Status Original Pickup Time Pickup Location Original Dropoff Time Dropoff Locat…" at bounding box center [859, 417] width 1412 height 668
click at [782, 390] on div "Status Original Pickup Time Pickup Location Original Dropoff Time Dropoff Locat…" at bounding box center [859, 417] width 1412 height 668
click at [882, 425] on div "Status Original Pickup Time Pickup Location Original Dropoff Time Dropoff Locat…" at bounding box center [859, 417] width 1412 height 668
click at [882, 467] on div "Status Original Pickup Time Pickup Location Original Dropoff Time Dropoff Locat…" at bounding box center [859, 417] width 1412 height 668
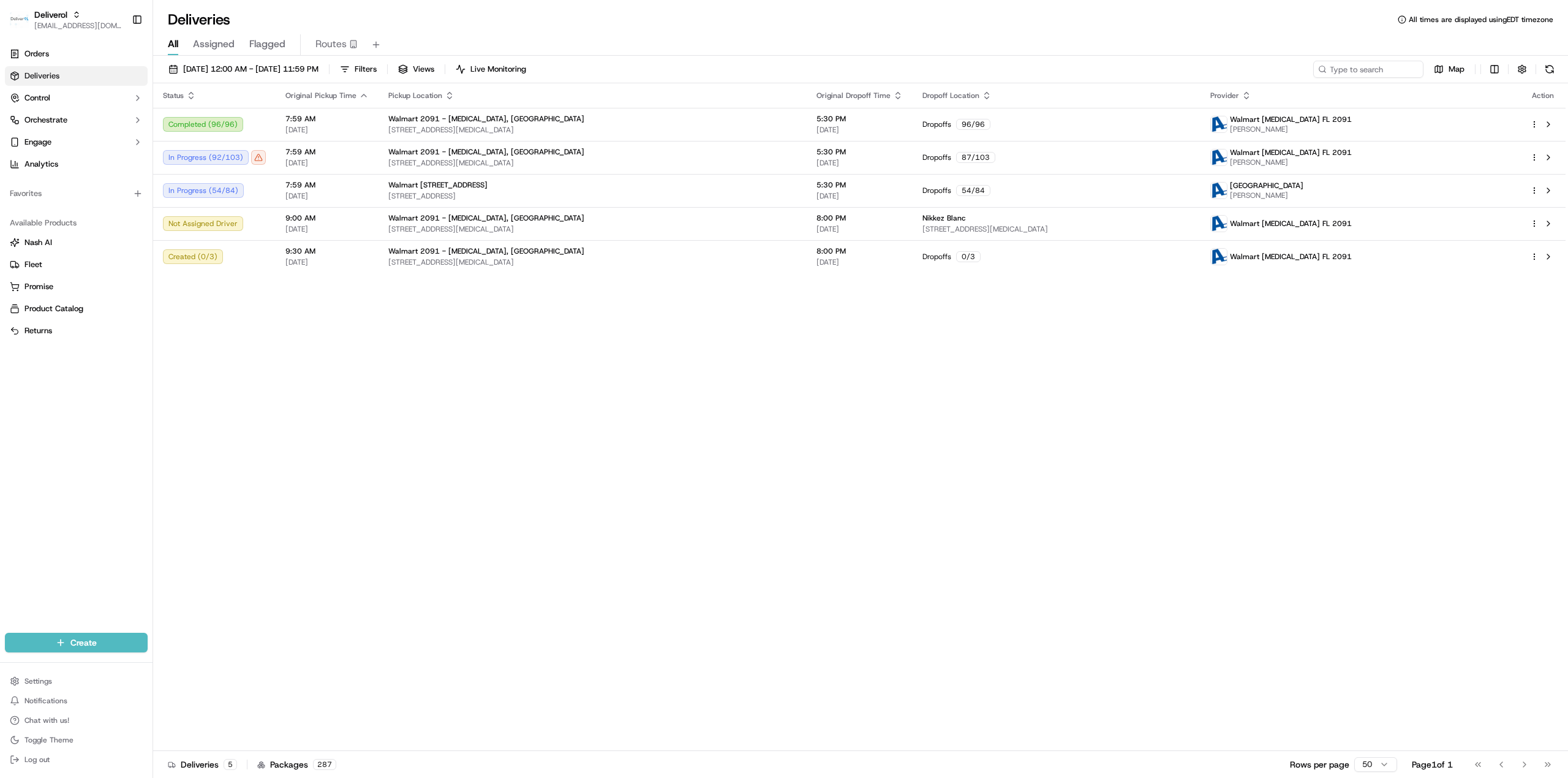
click at [882, 460] on div "Status Original Pickup Time Pickup Location Original Dropoff Time Dropoff Locat…" at bounding box center [859, 417] width 1412 height 668
click at [882, 480] on div "Status Original Pickup Time Pickup Location Original Dropoff Time Dropoff Locat…" at bounding box center [859, 417] width 1412 height 668
click at [388, 415] on div "Status Original Pickup Time Pickup Location Original Dropoff Time Dropoff Locat…" at bounding box center [859, 417] width 1412 height 668
click at [282, 160] on td "7:59 AM 09/15/2025" at bounding box center [327, 158] width 103 height 33
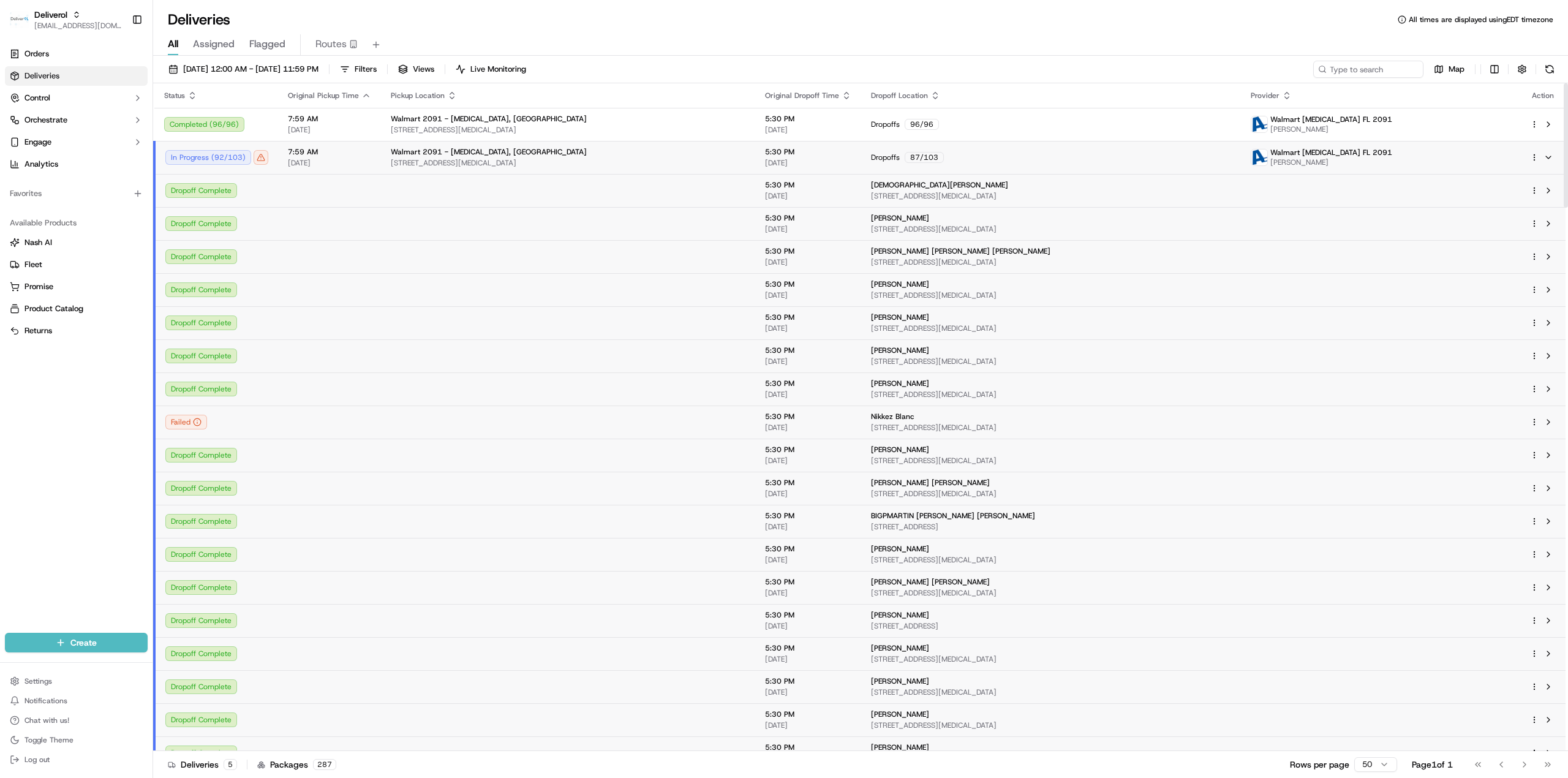
click at [882, 154] on div "Dropoffs 87 / 103" at bounding box center [1051, 158] width 360 height 11
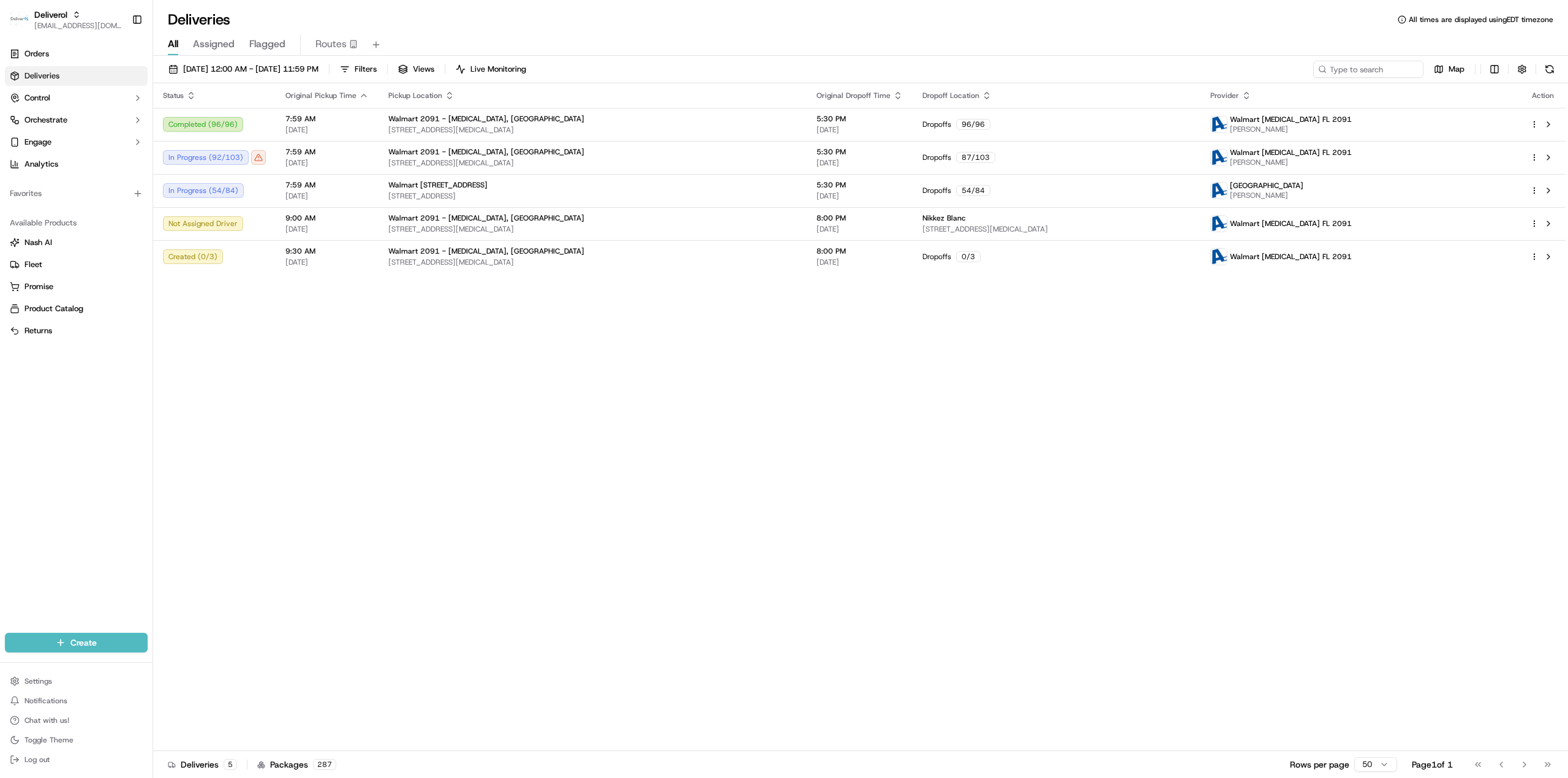
click at [882, 405] on div "Status Original Pickup Time Pickup Location Original Dropoff Time Dropoff Locat…" at bounding box center [859, 417] width 1412 height 668
click at [882, 326] on div "Status Original Pickup Time Pickup Location Original Dropoff Time Dropoff Locat…" at bounding box center [859, 417] width 1412 height 668
click at [294, 152] on span "7:59 AM" at bounding box center [327, 152] width 83 height 10
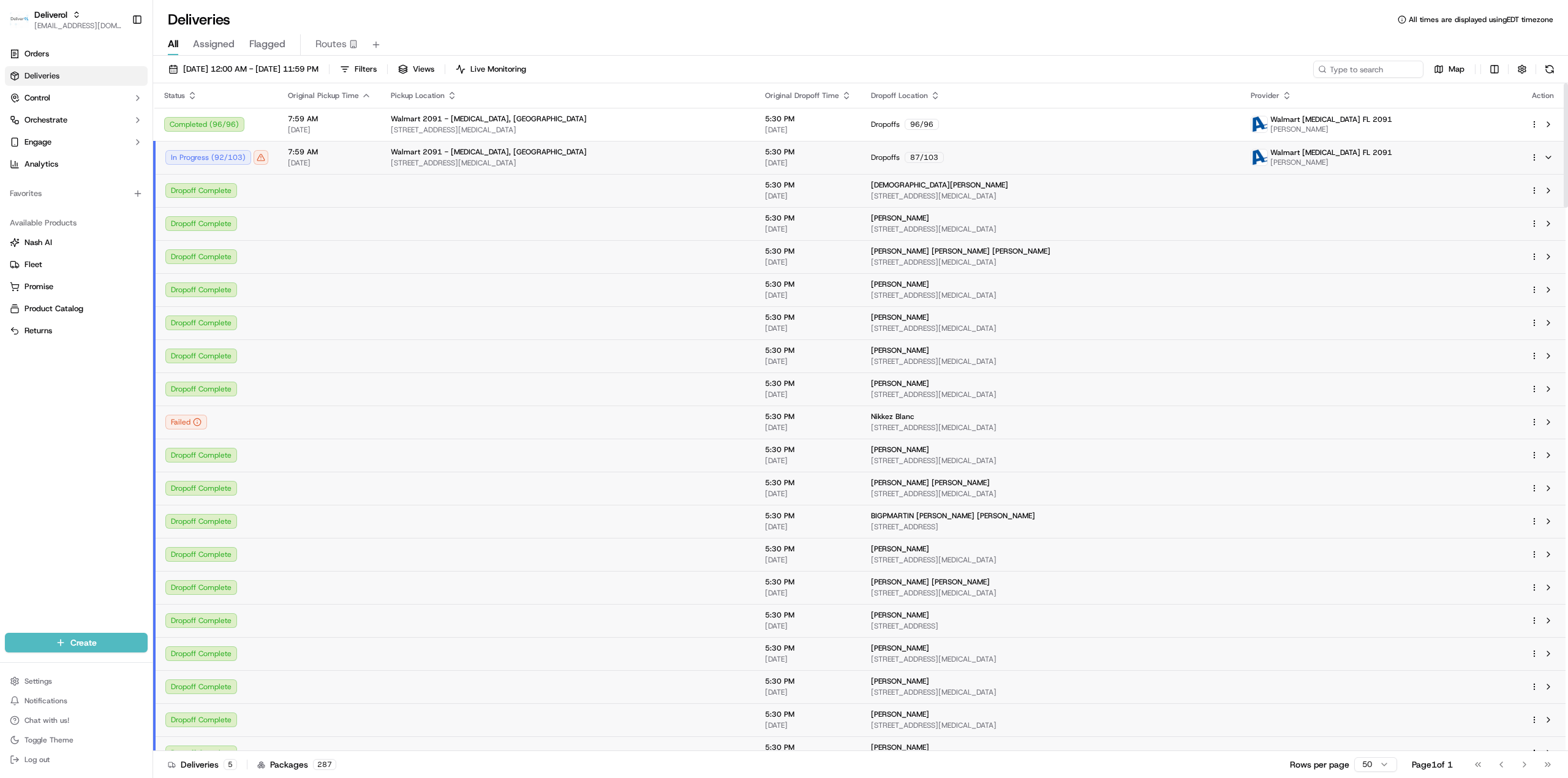
click at [337, 170] on td "7:59 AM 09/15/2025" at bounding box center [329, 158] width 103 height 33
